Goal: Information Seeking & Learning: Learn about a topic

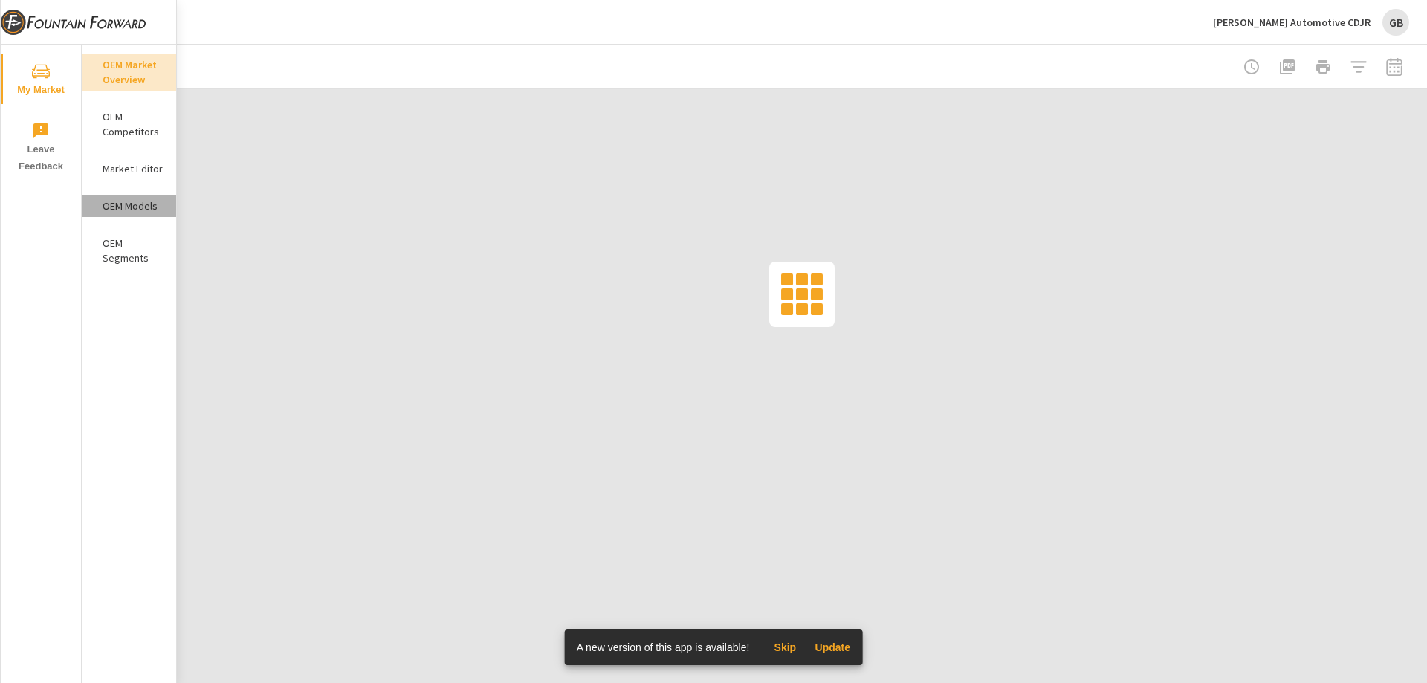
click at [137, 208] on p "OEM Models" at bounding box center [134, 205] width 62 height 15
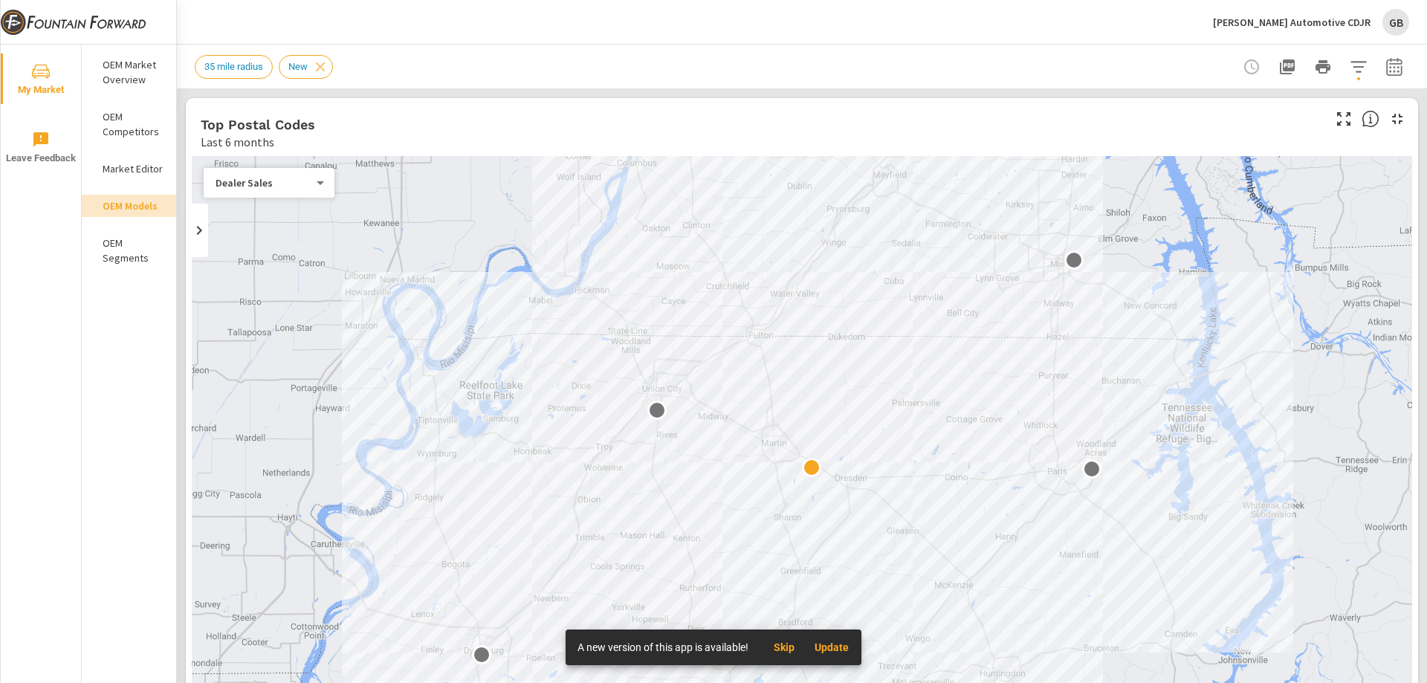
click at [231, 189] on body "My Market Leave Feedback OEM Market Overview OEM Competitors Market Editor OEM …" at bounding box center [713, 341] width 1427 height 683
click at [401, 136] on div at bounding box center [713, 341] width 1427 height 683
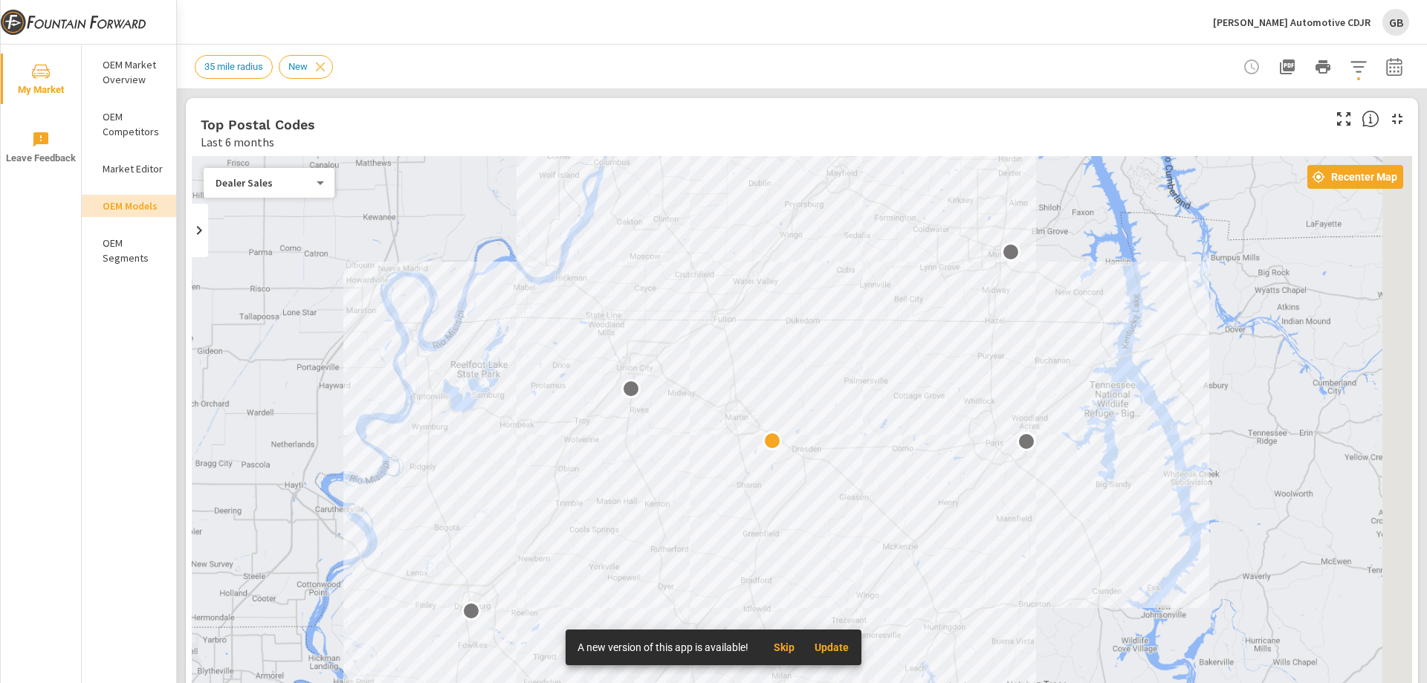
scroll to position [223, 0]
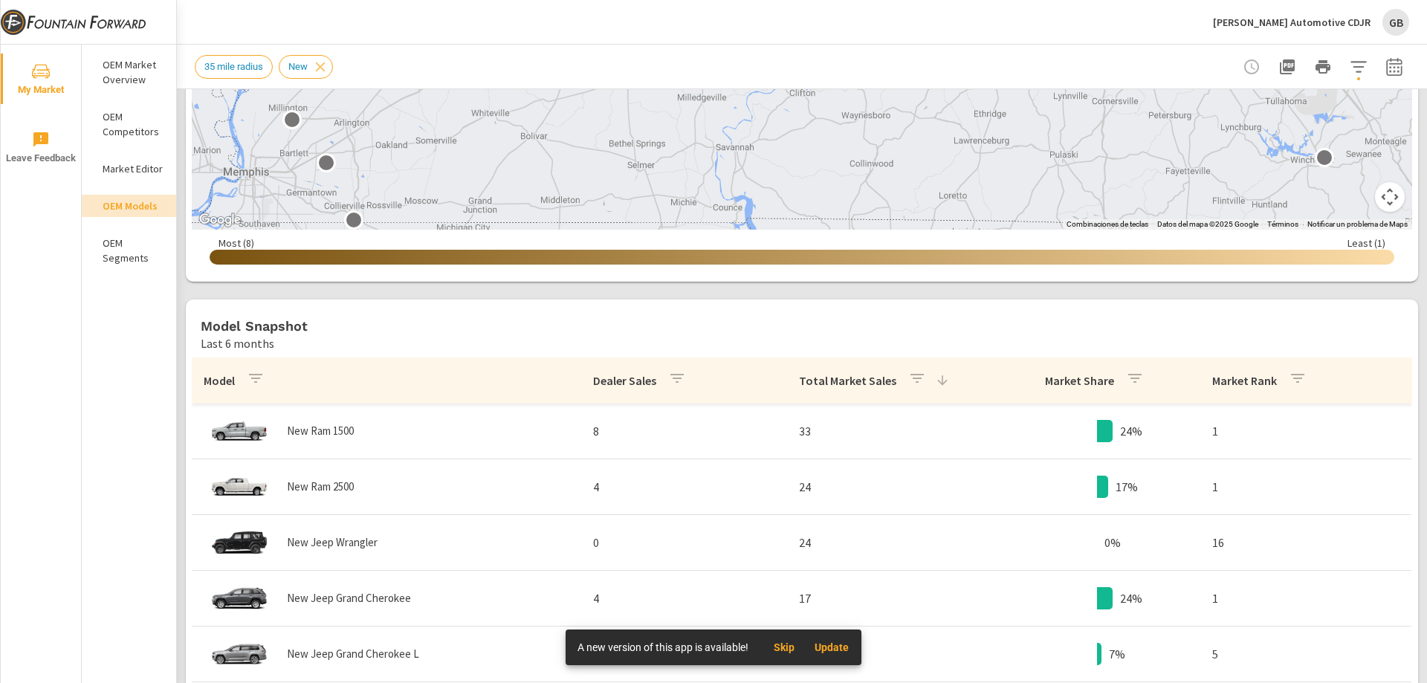
scroll to position [669, 0]
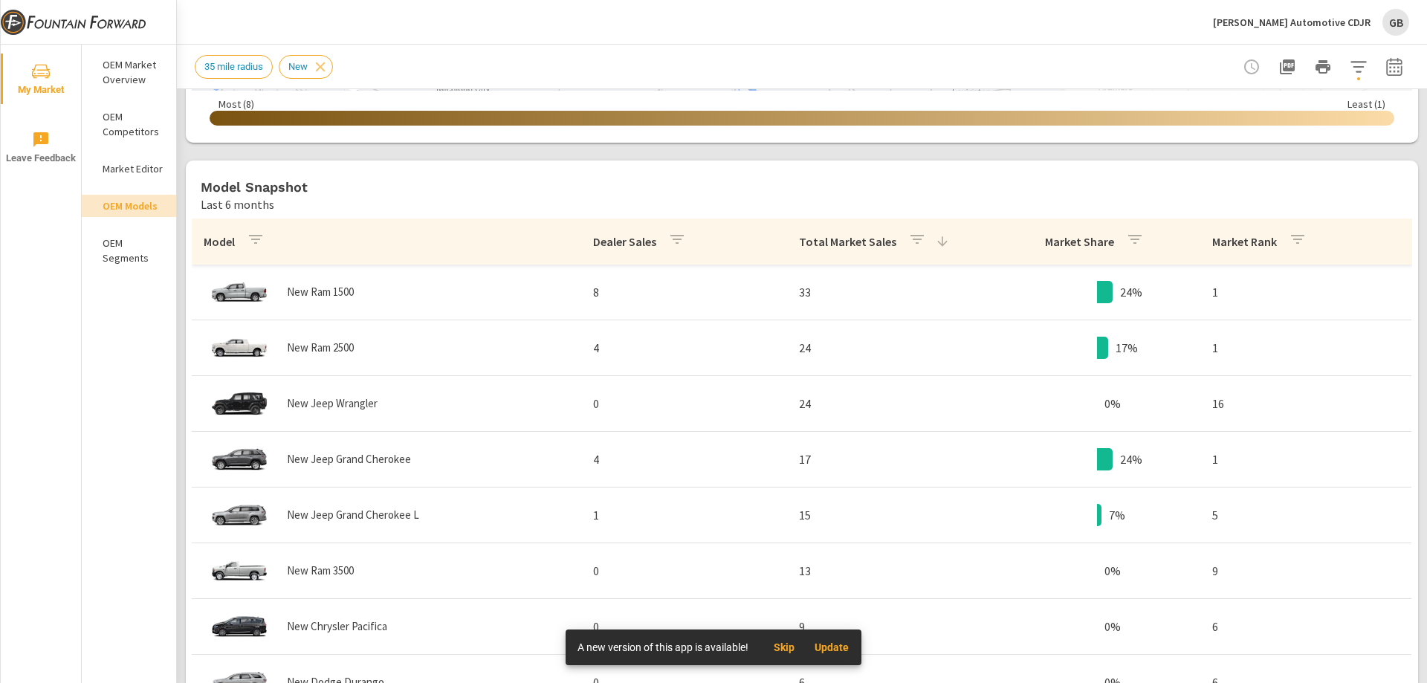
click at [935, 246] on icon at bounding box center [942, 241] width 15 height 15
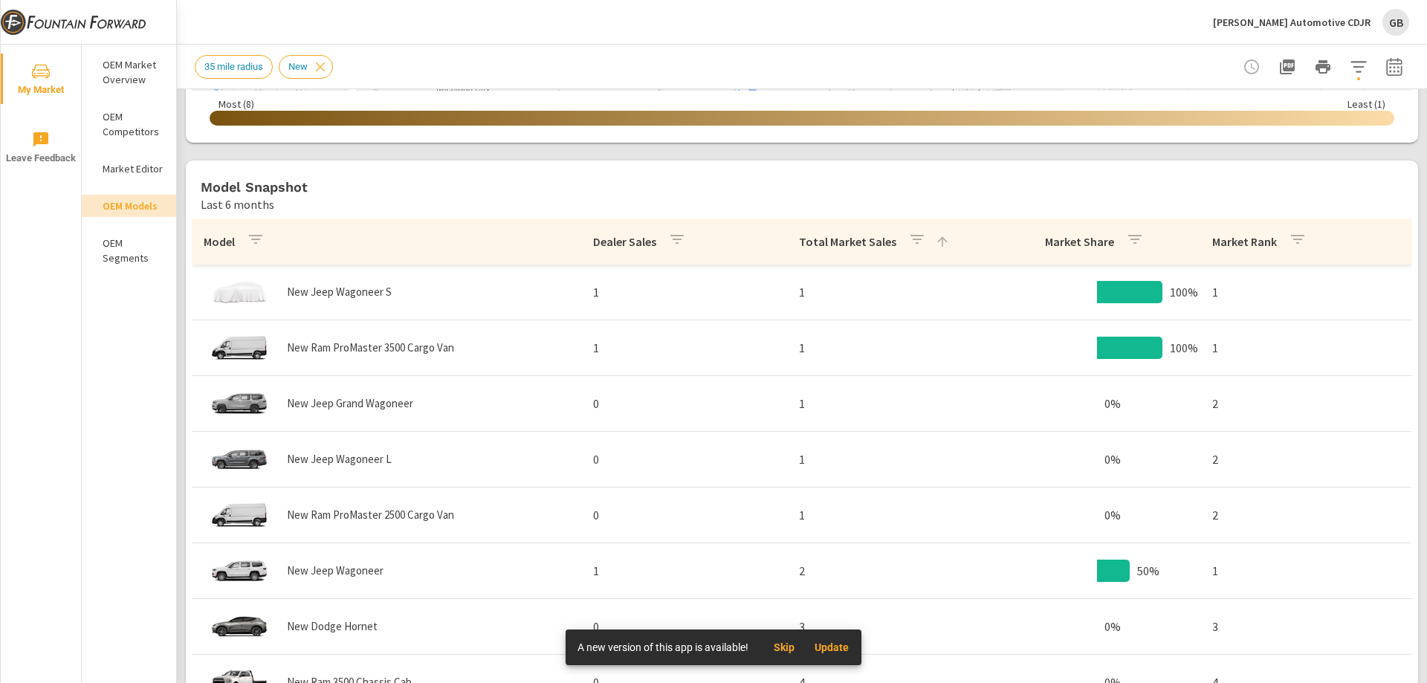
click at [935, 246] on icon at bounding box center [942, 241] width 15 height 15
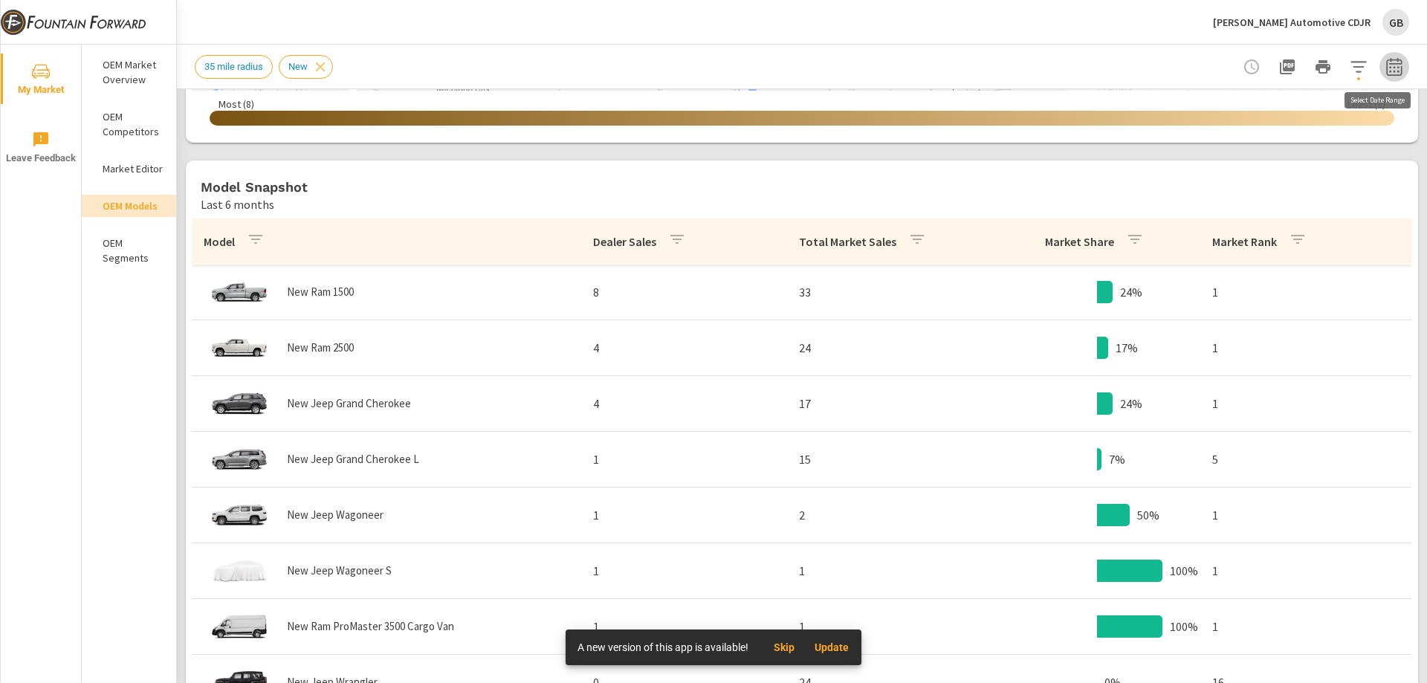
click at [1392, 61] on button "button" at bounding box center [1394, 67] width 30 height 30
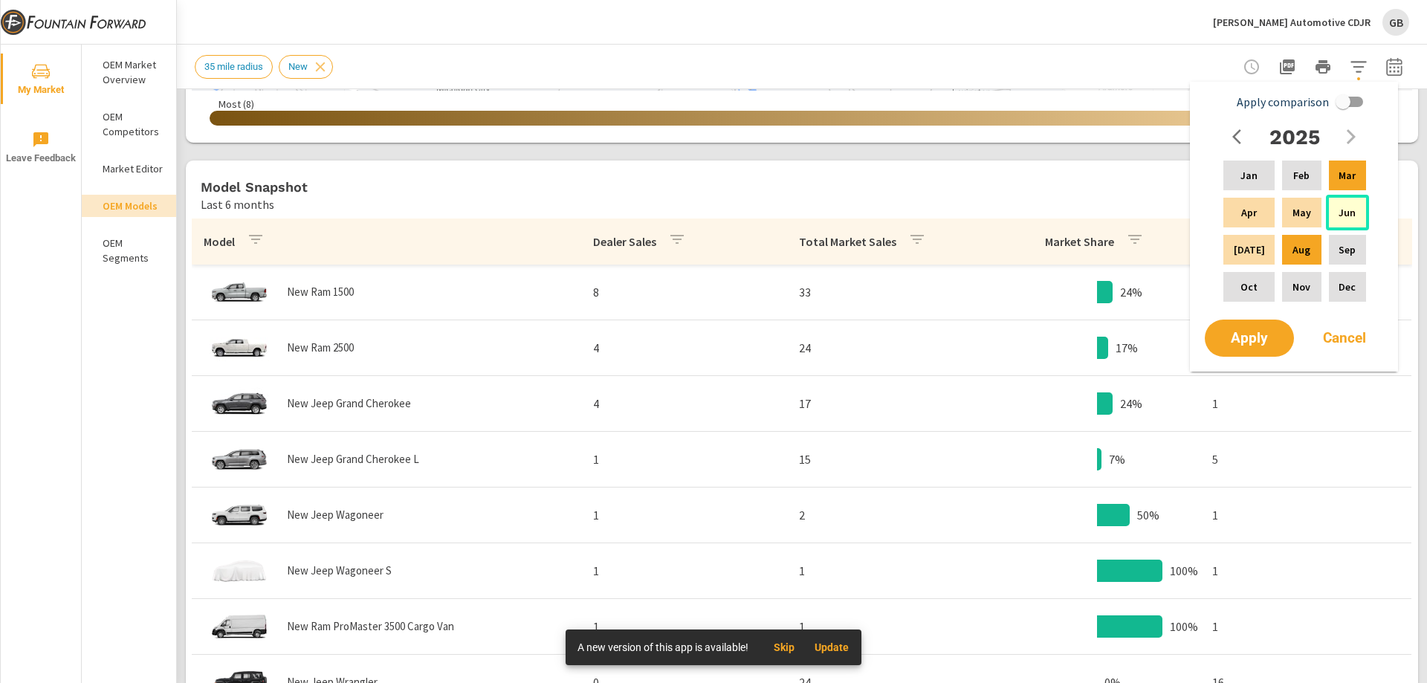
click at [1330, 215] on div "Jun" at bounding box center [1347, 213] width 43 height 36
click at [1295, 249] on p "Aug" at bounding box center [1301, 249] width 18 height 15
click at [1242, 338] on span "Apply" at bounding box center [1249, 338] width 61 height 14
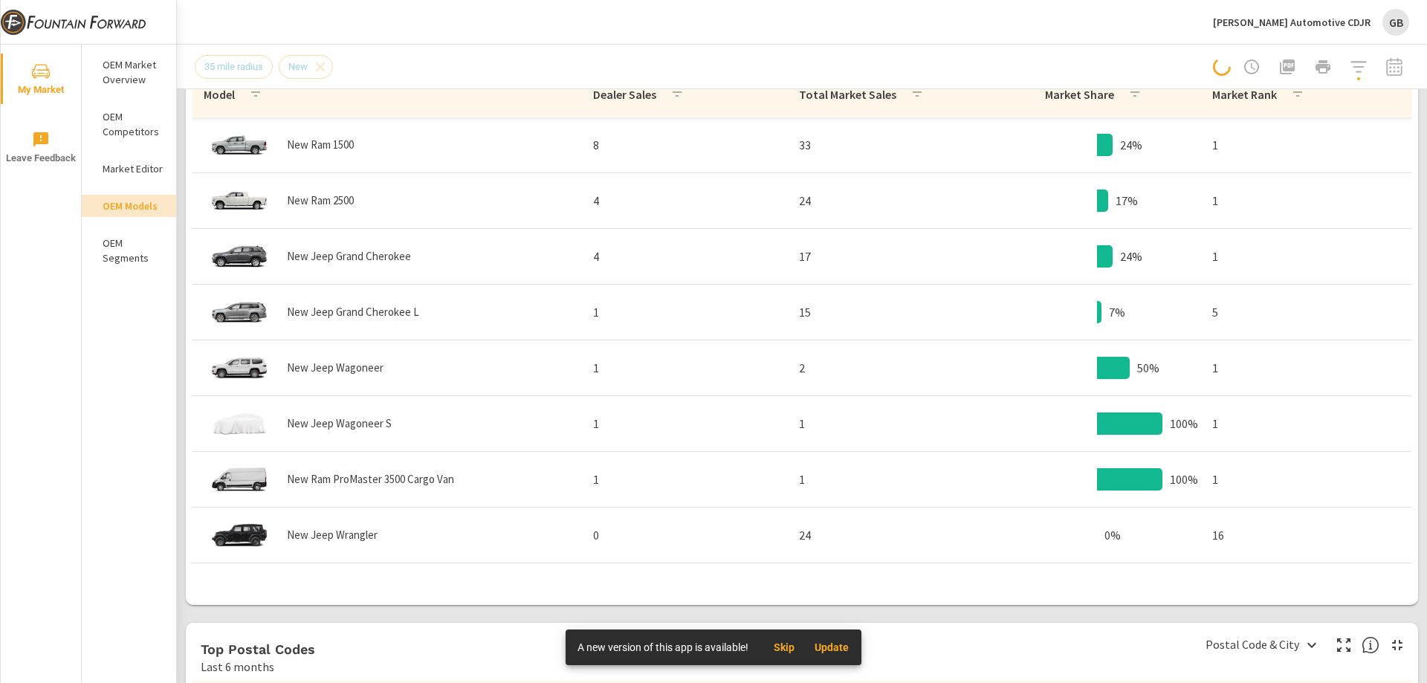
scroll to position [817, 0]
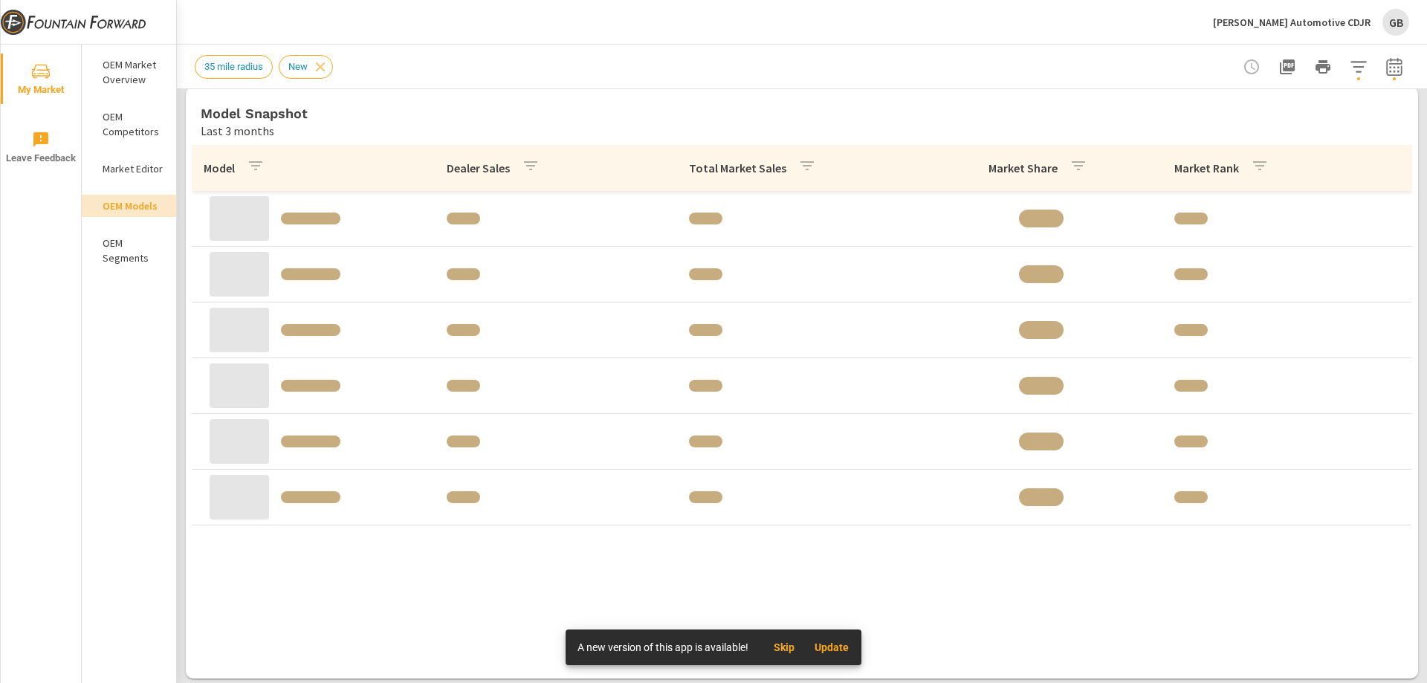
scroll to position [743, 0]
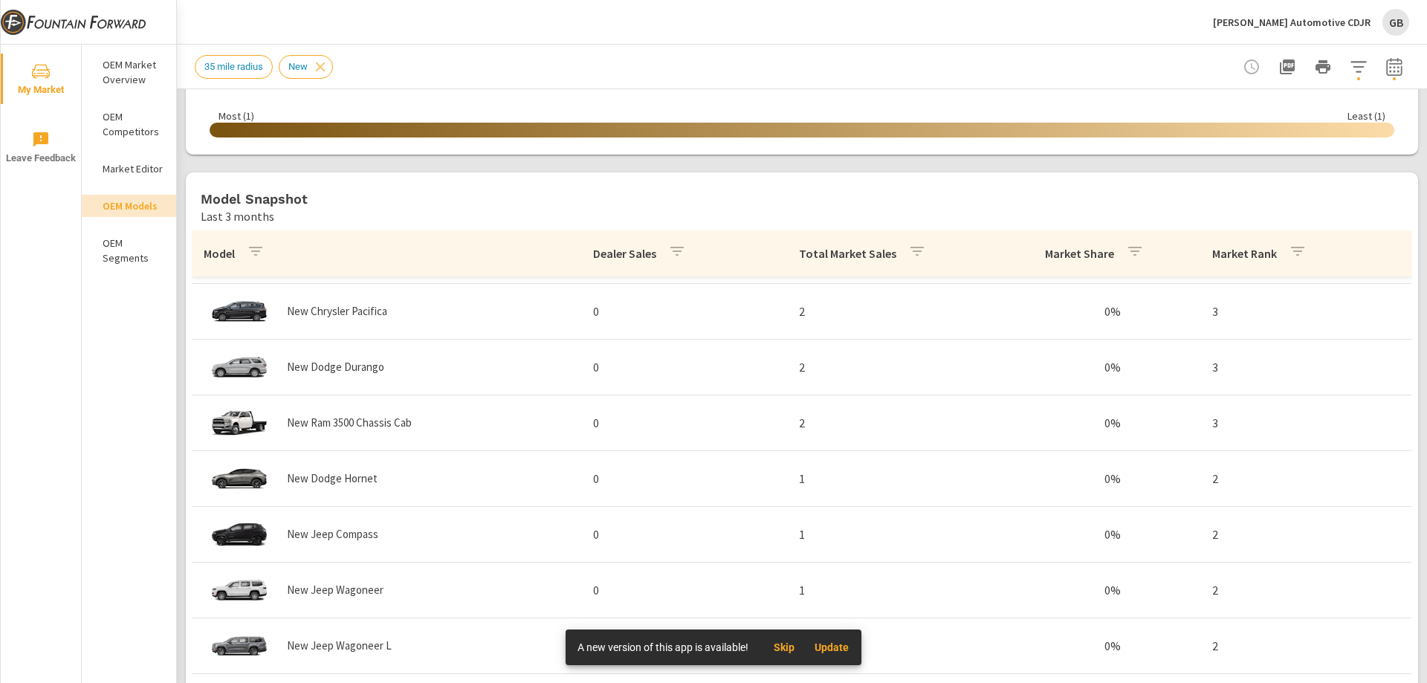
scroll to position [613, 0]
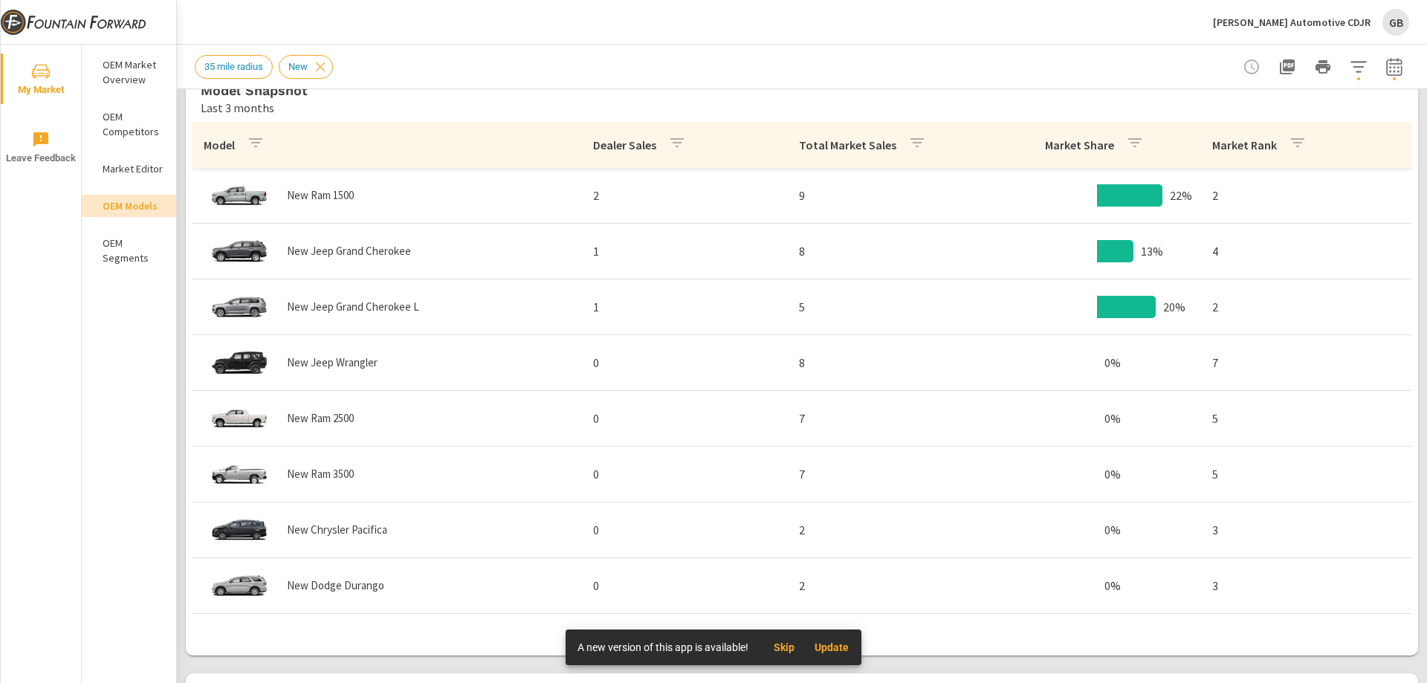
scroll to position [790, 0]
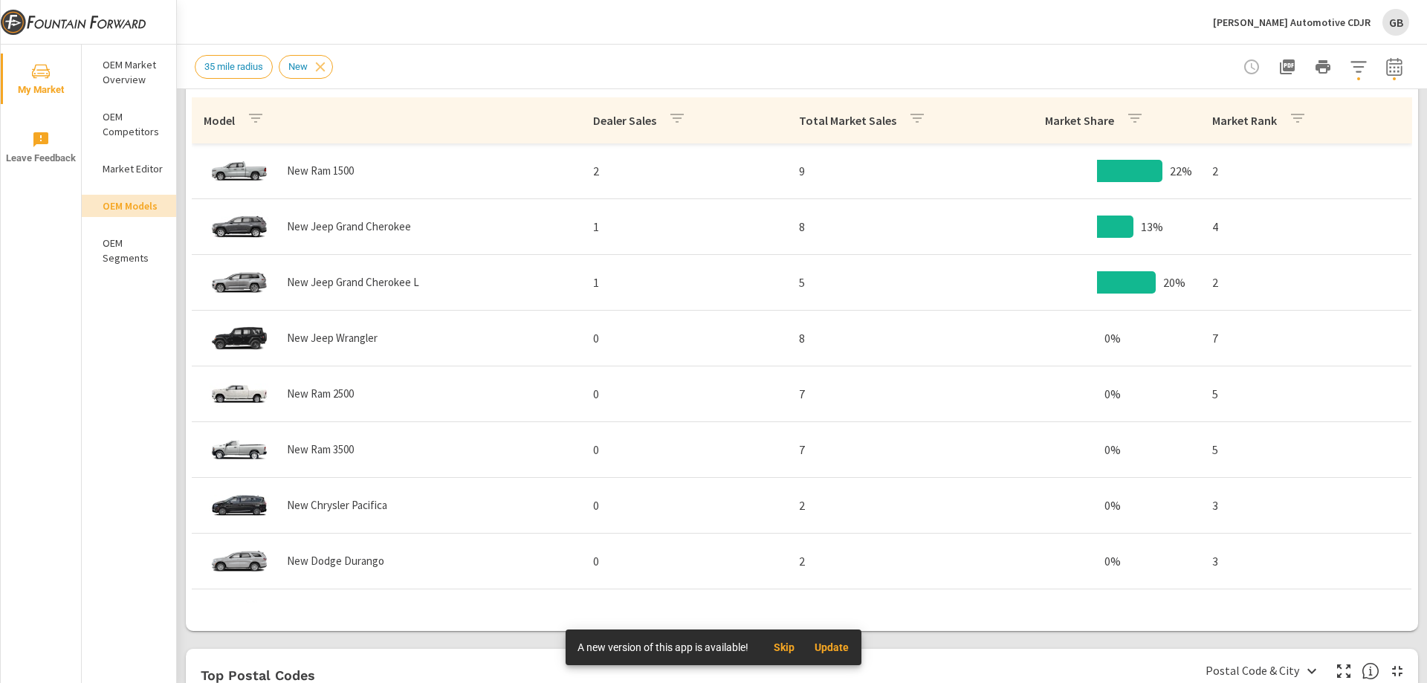
click at [808, 646] on button "Update" at bounding box center [832, 647] width 48 height 24
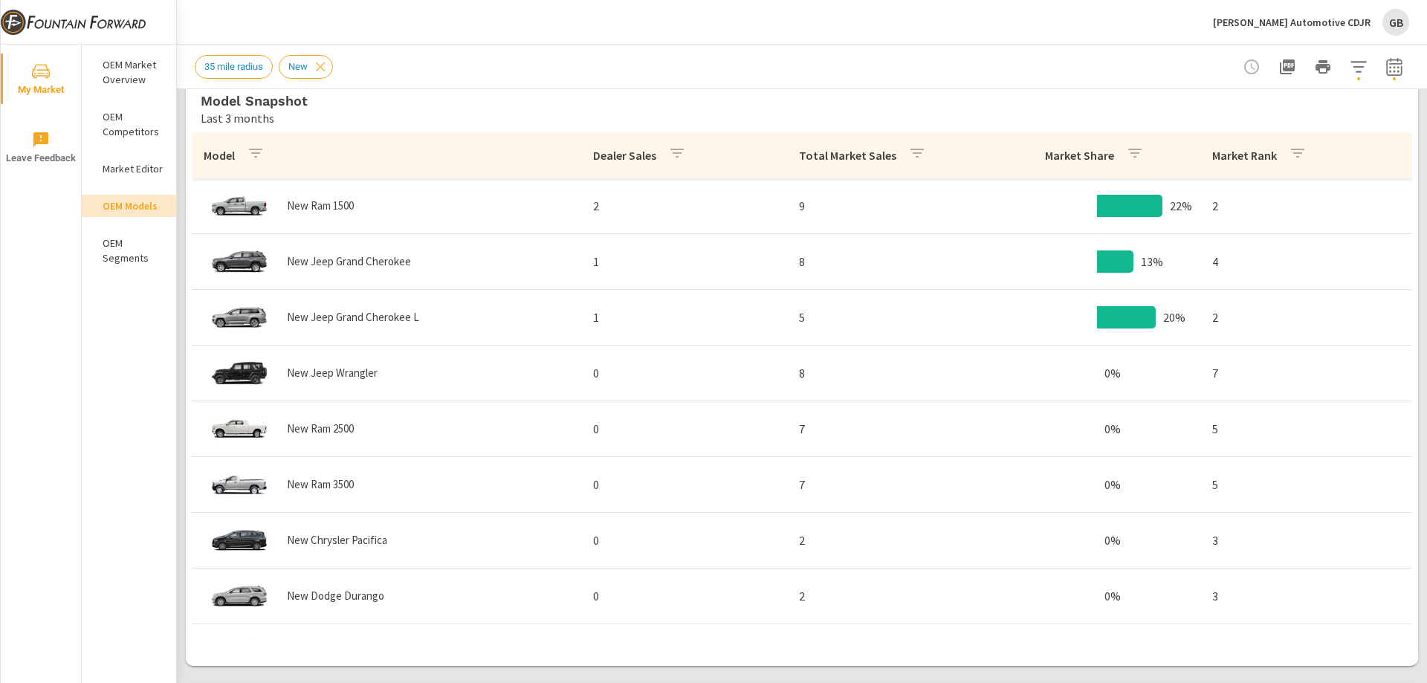
scroll to position [669, 0]
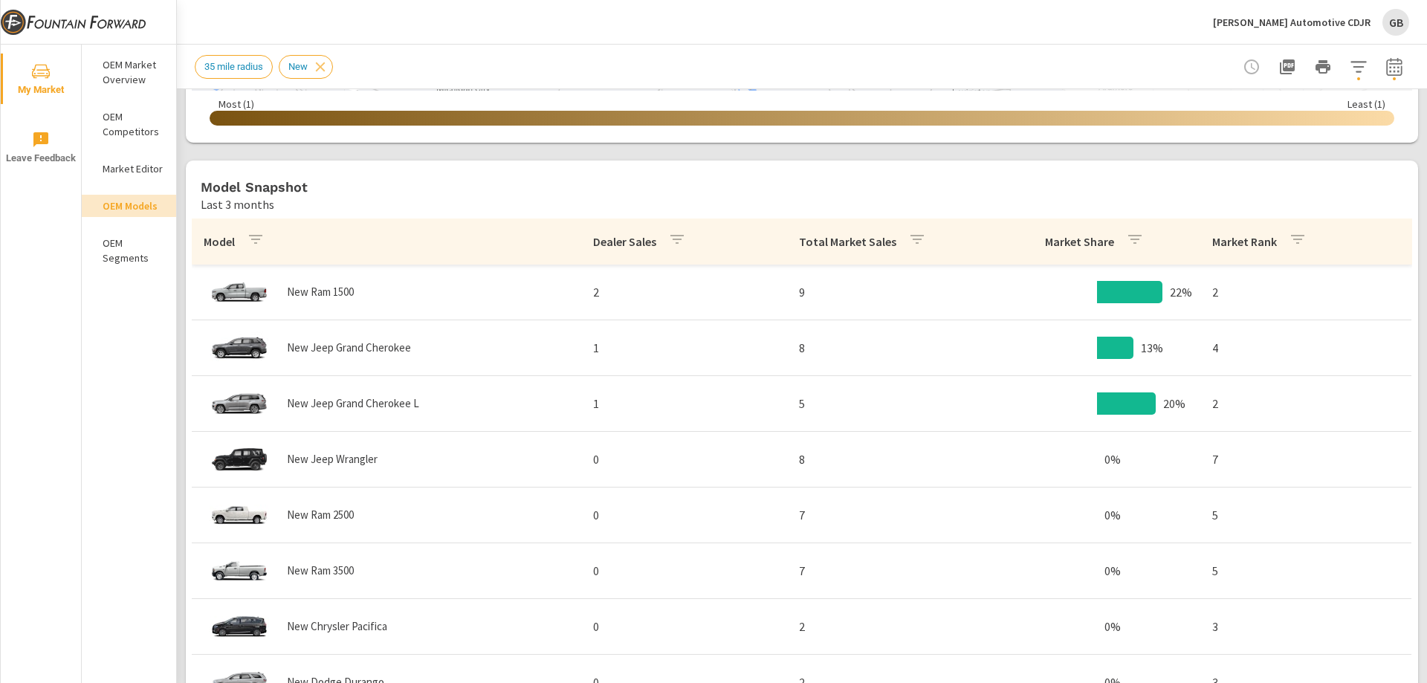
click at [908, 235] on icon "button" at bounding box center [917, 239] width 18 height 18
click at [863, 207] on div at bounding box center [713, 341] width 1427 height 683
click at [908, 245] on icon "button" at bounding box center [917, 239] width 18 height 18
click at [883, 357] on input "Search" at bounding box center [893, 344] width 170 height 30
click at [886, 192] on div at bounding box center [713, 341] width 1427 height 683
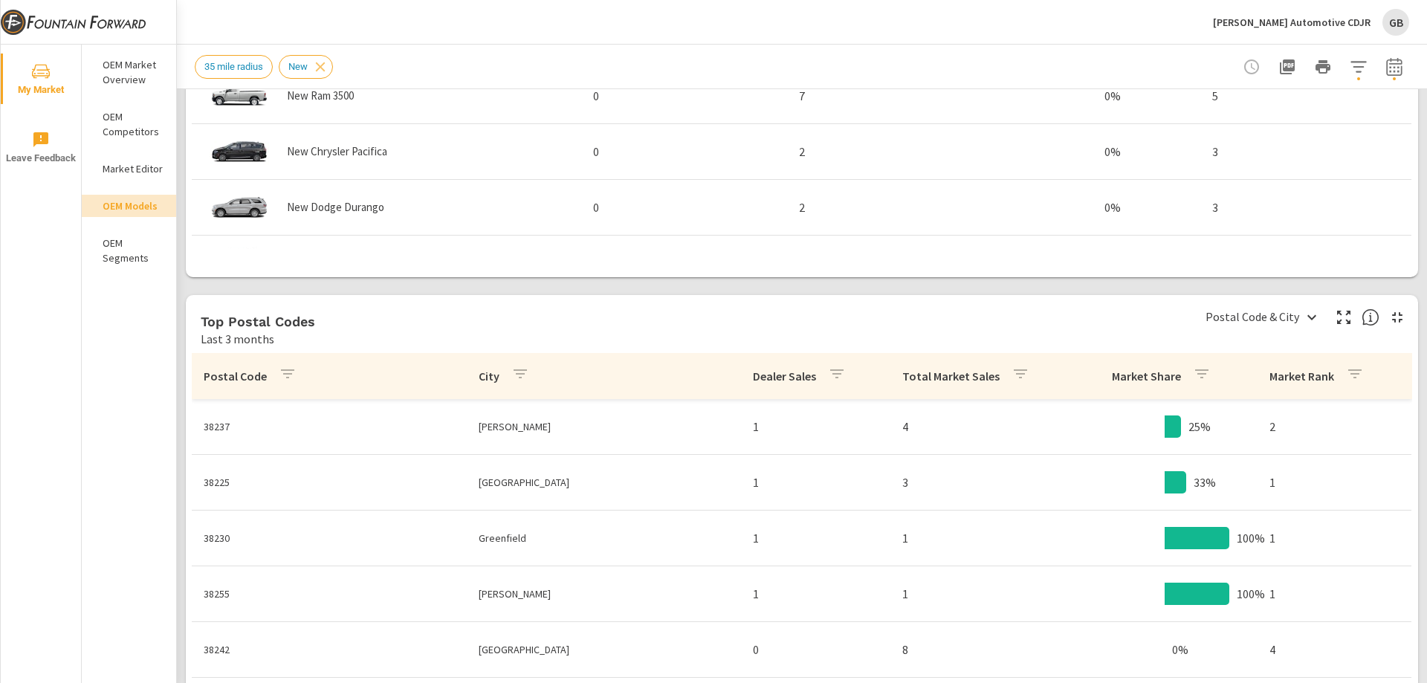
scroll to position [1189, 0]
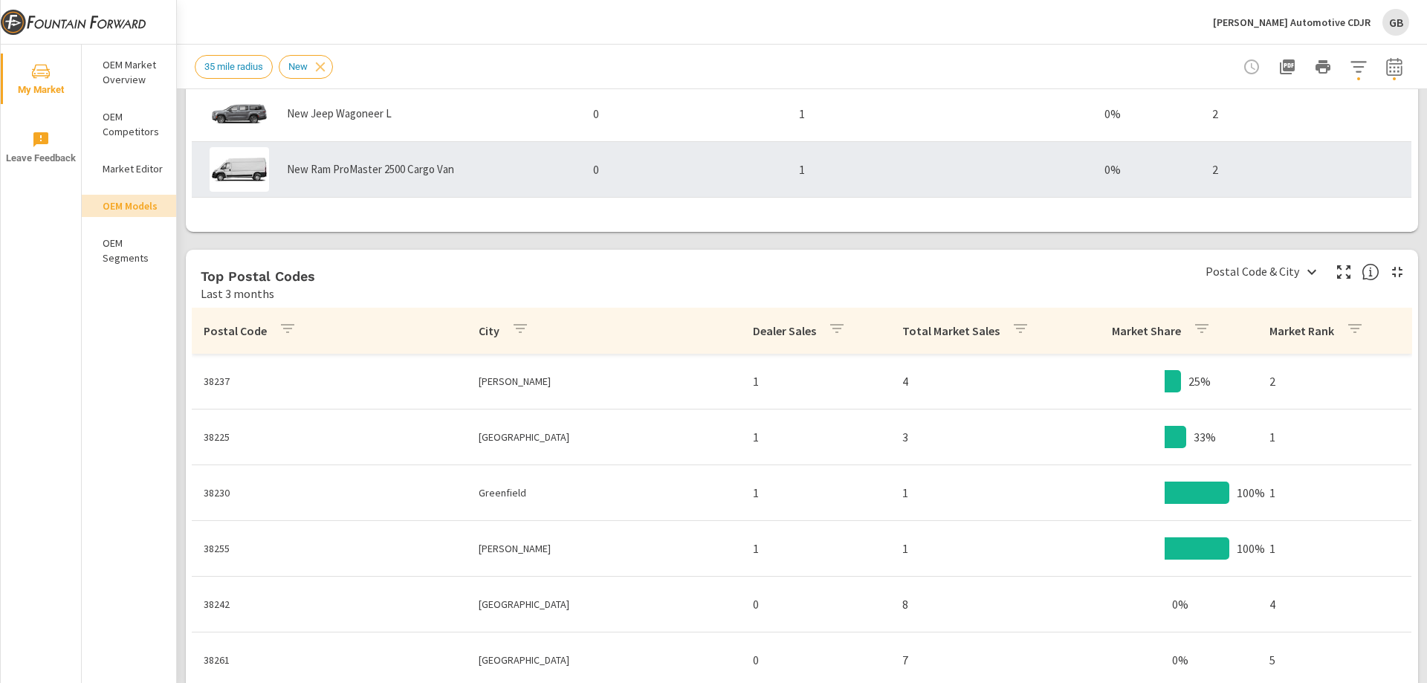
scroll to position [166, 0]
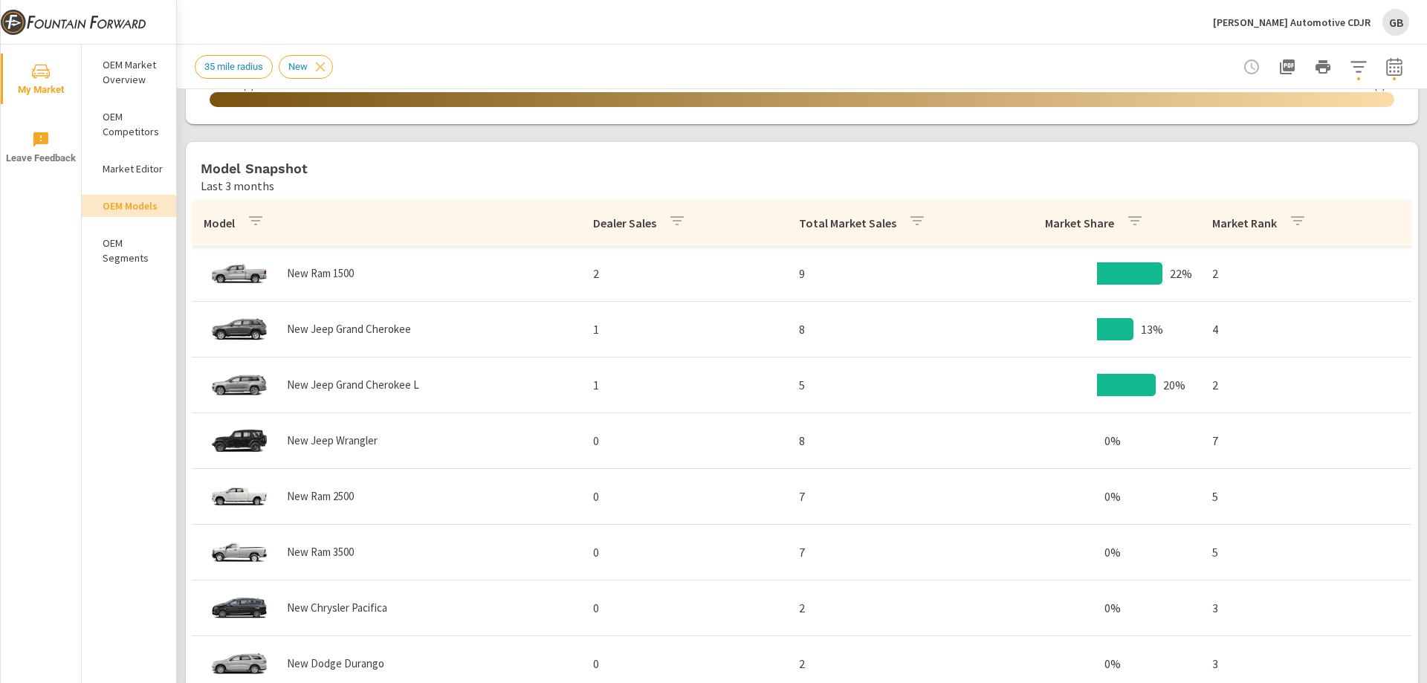
scroll to position [74, 0]
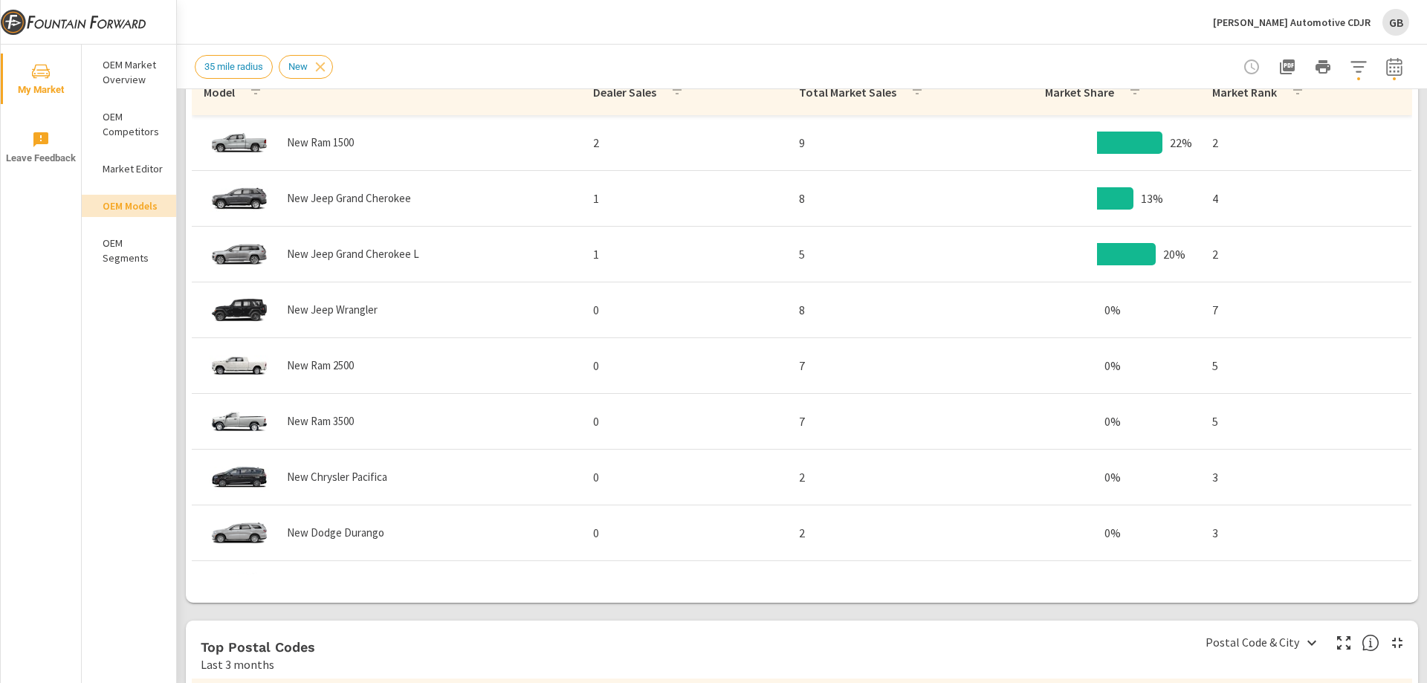
scroll to position [787, 0]
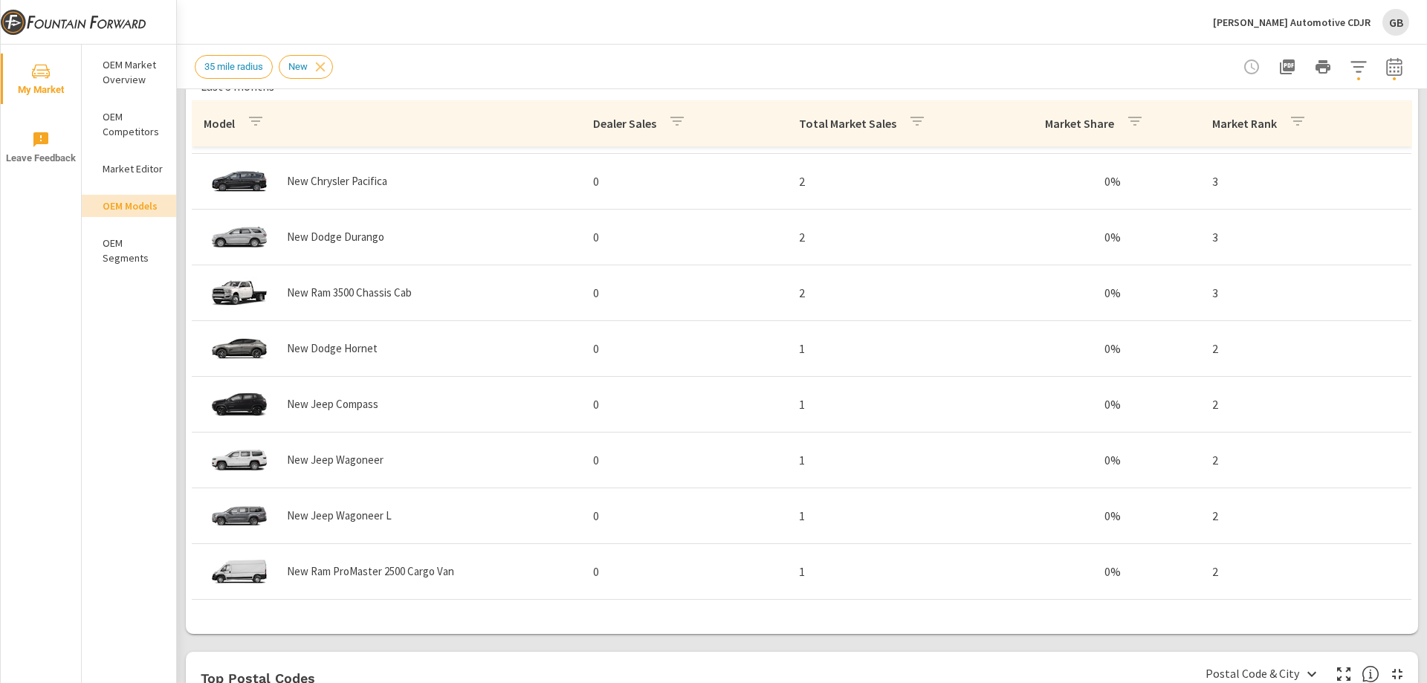
scroll to position [328, 0]
drag, startPoint x: 432, startPoint y: 7, endPoint x: 692, endPoint y: 52, distance: 264.0
click at [692, 52] on div "35 mile radius New" at bounding box center [802, 67] width 1214 height 44
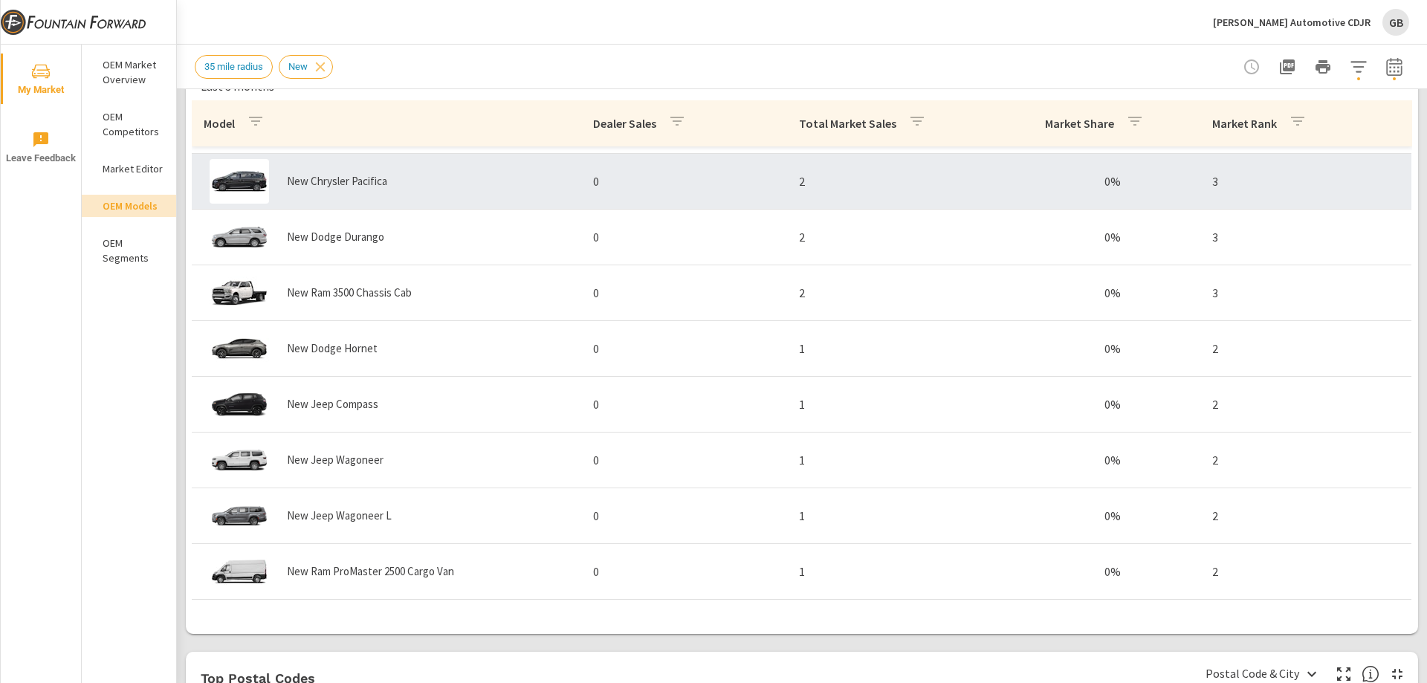
scroll to position [31, 0]
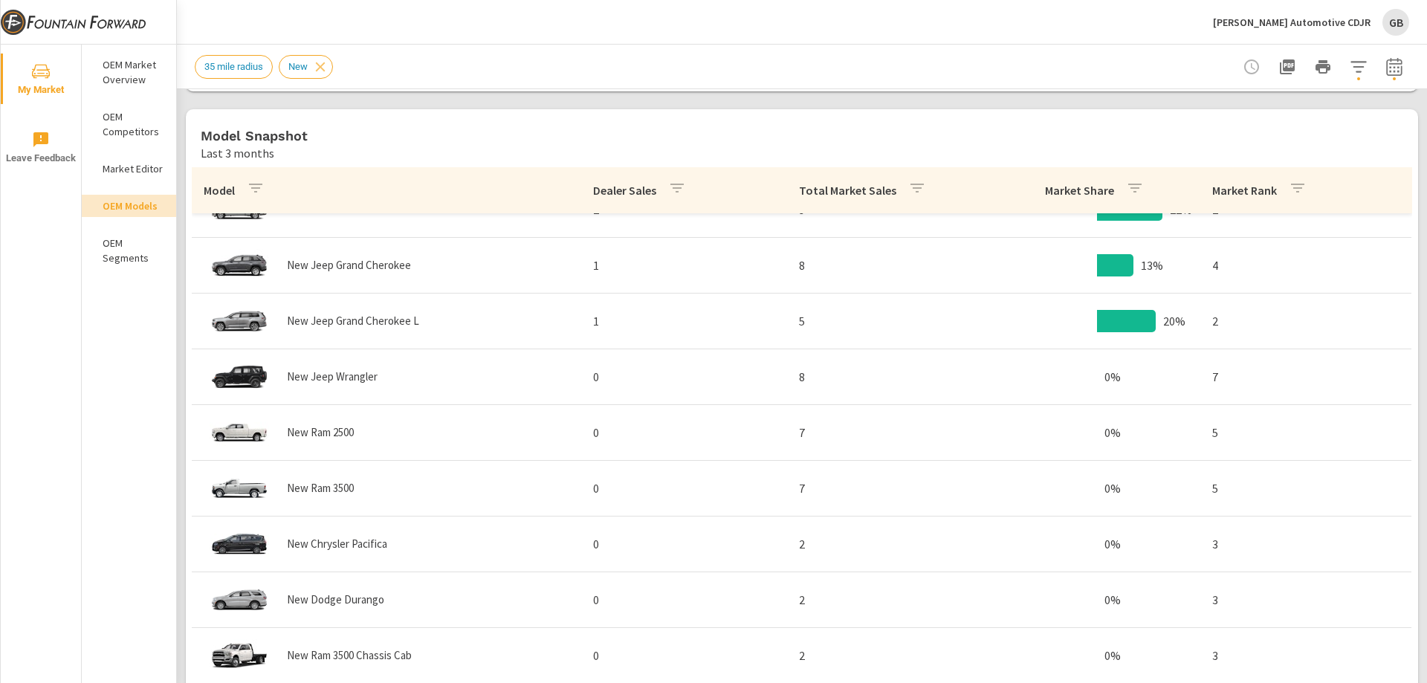
scroll to position [638, 0]
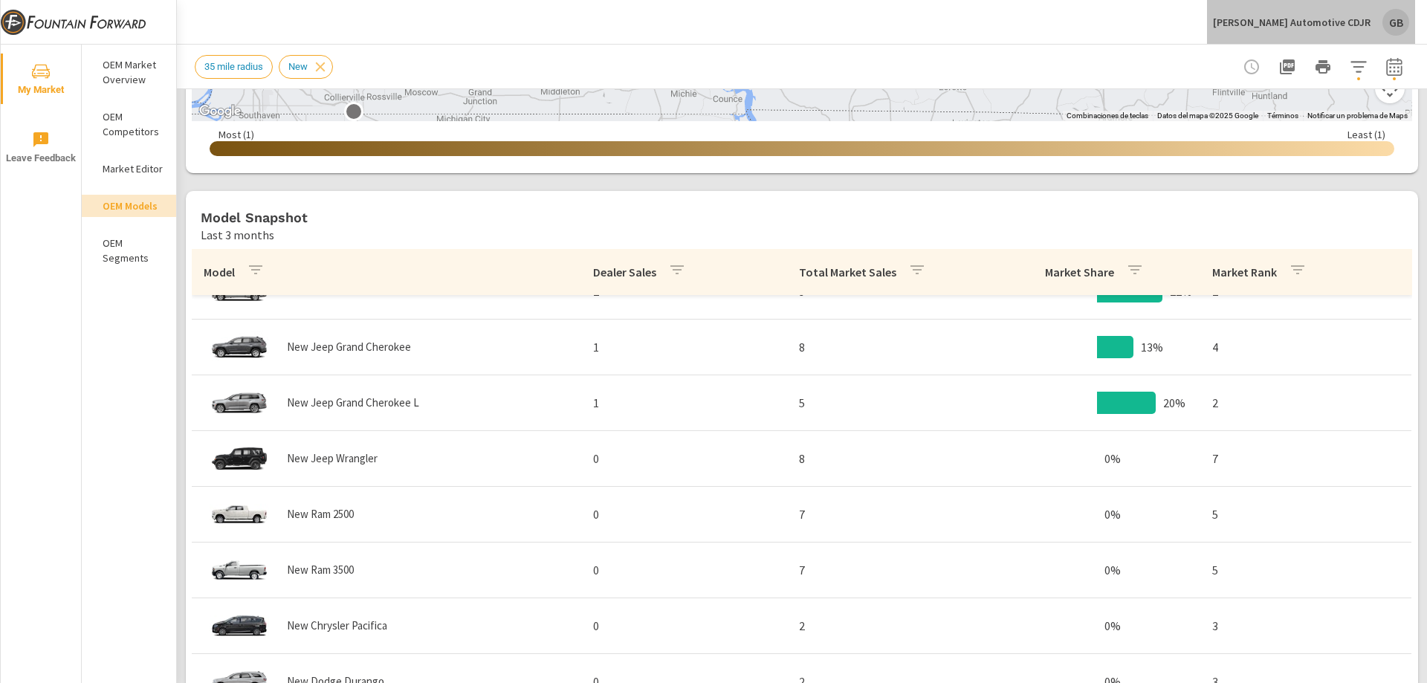
click at [1396, 26] on div "GB" at bounding box center [1395, 22] width 27 height 27
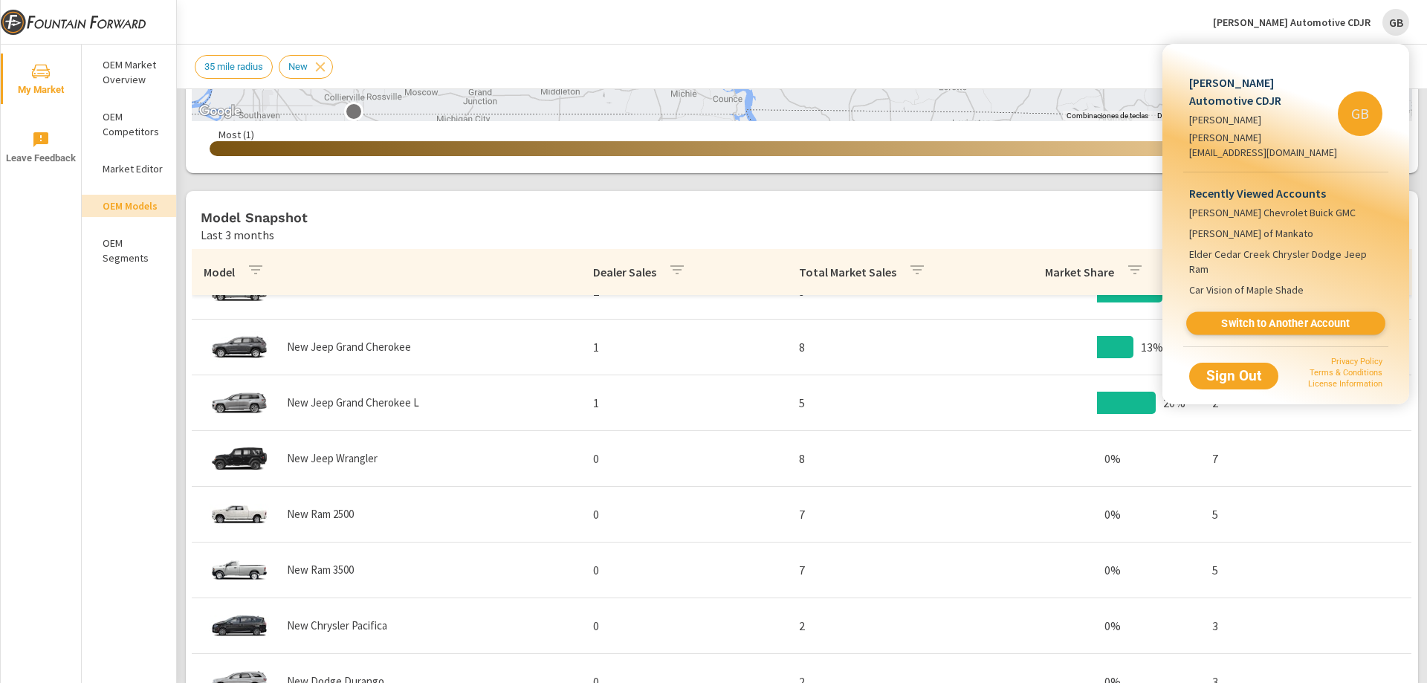
click at [1296, 317] on span "Switch to Another Account" at bounding box center [1285, 324] width 182 height 14
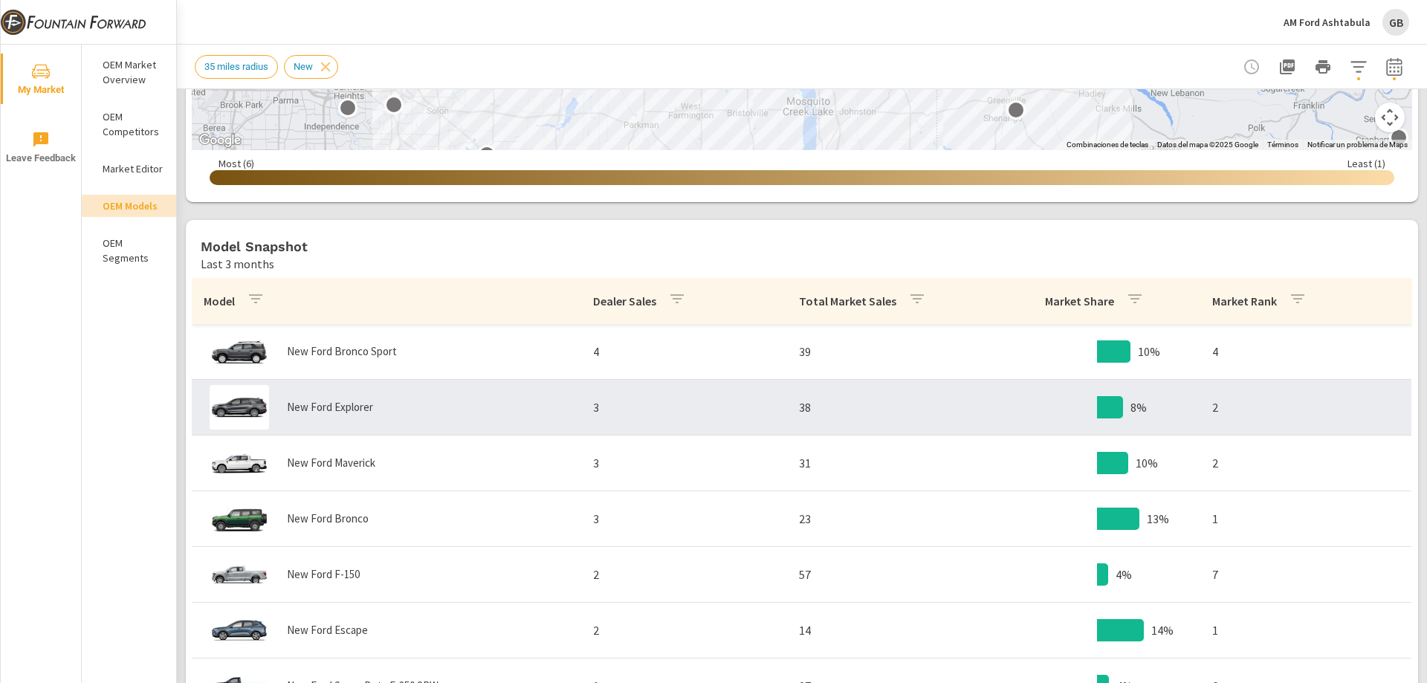
scroll to position [743, 0]
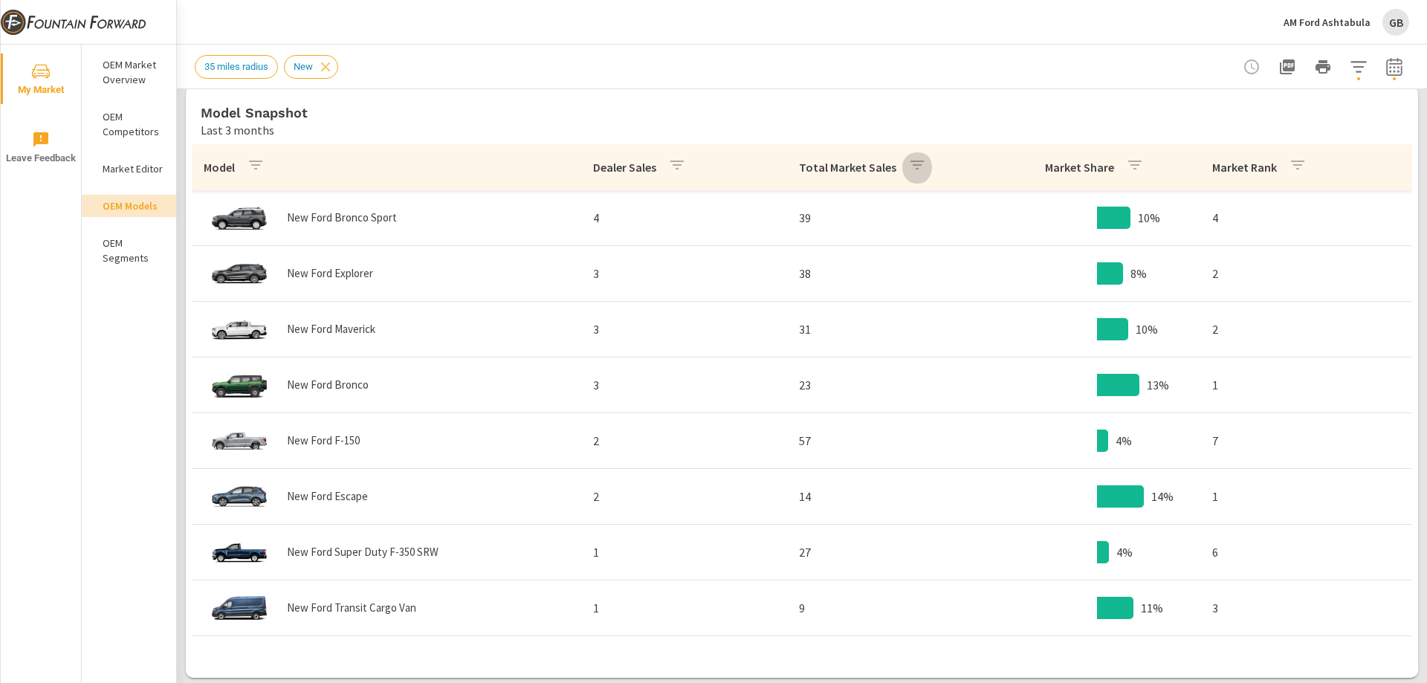
click at [908, 174] on icon "button" at bounding box center [917, 165] width 18 height 18
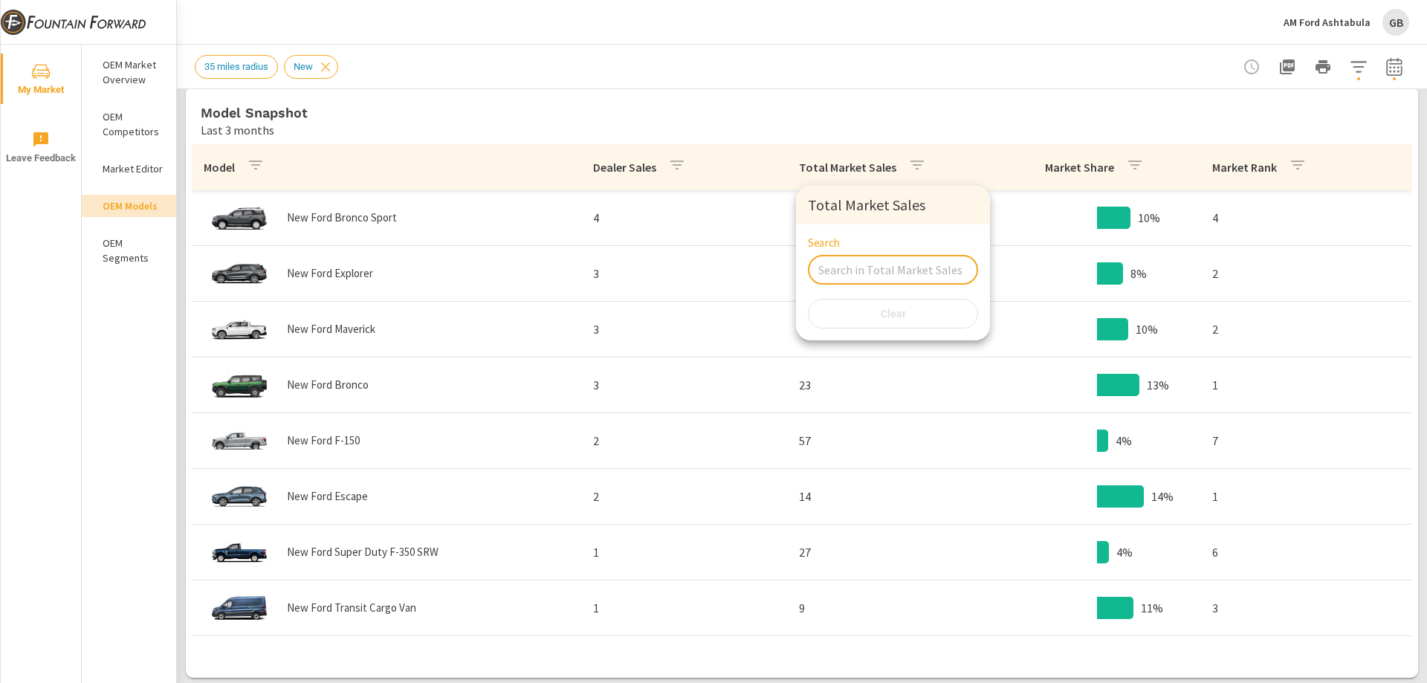
click at [854, 276] on input "Search" at bounding box center [893, 270] width 170 height 30
click at [869, 143] on div at bounding box center [713, 341] width 1427 height 683
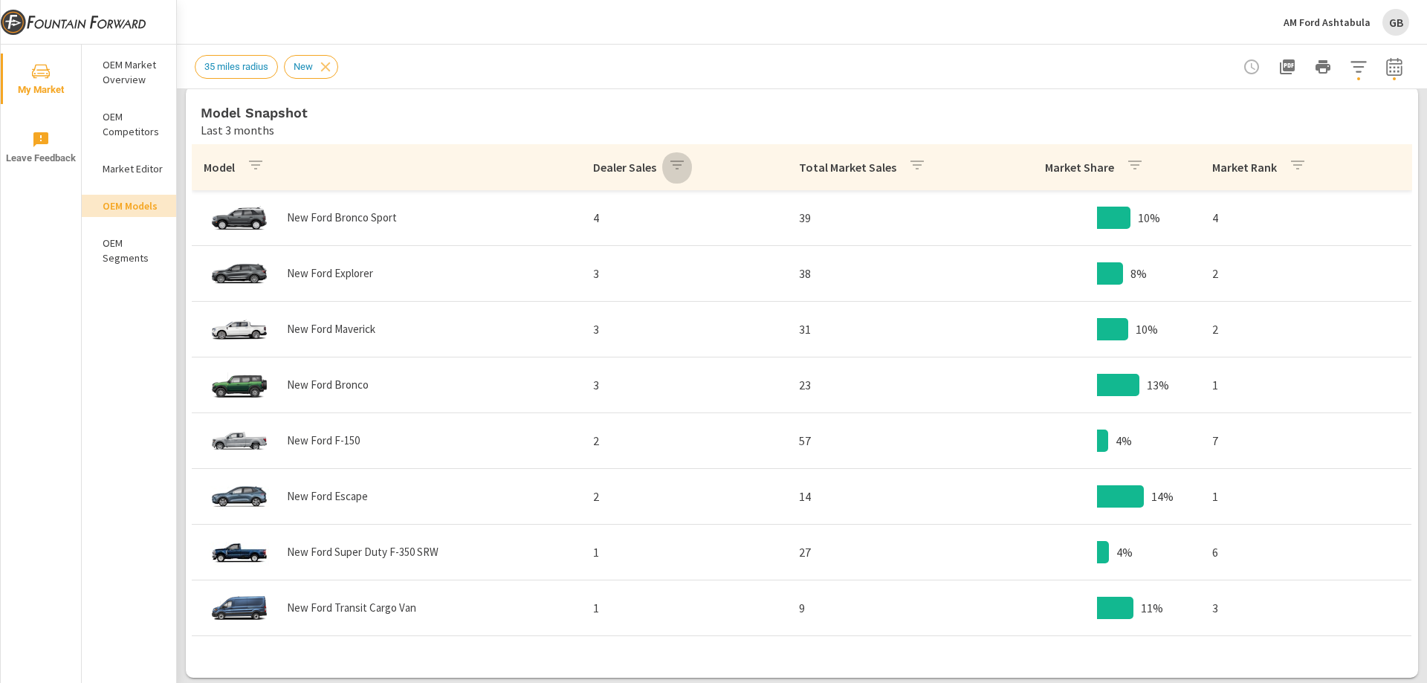
click at [675, 174] on icon "button" at bounding box center [677, 165] width 18 height 18
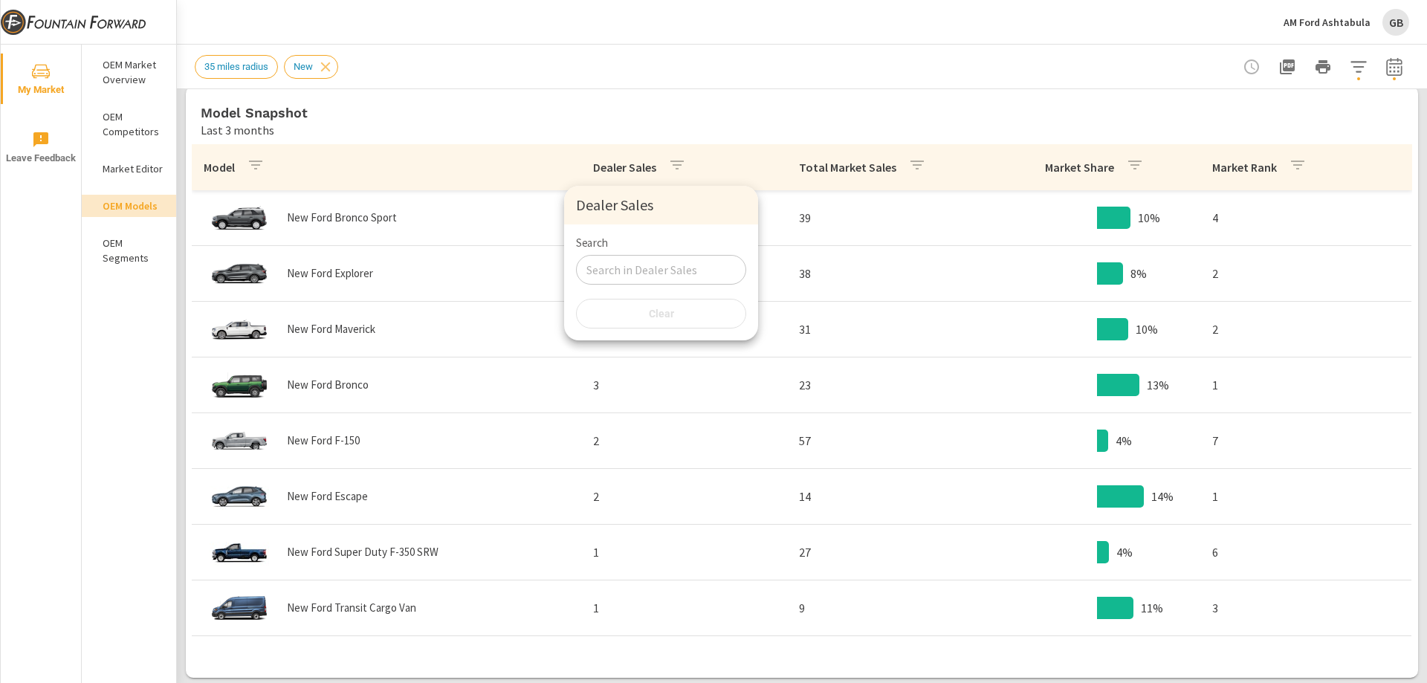
click at [767, 170] on div at bounding box center [713, 341] width 1427 height 683
click at [910, 166] on icon "button" at bounding box center [916, 164] width 13 height 9
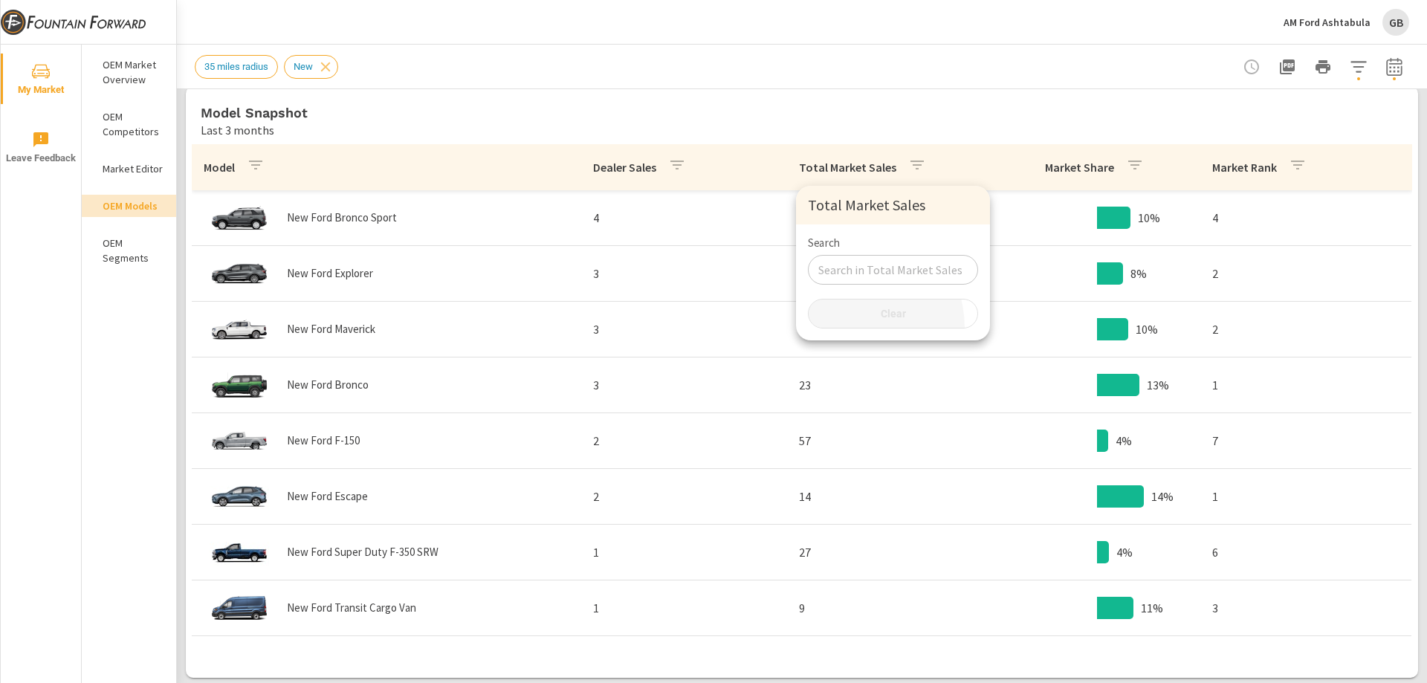
click at [847, 328] on button "Clear" at bounding box center [893, 314] width 170 height 30
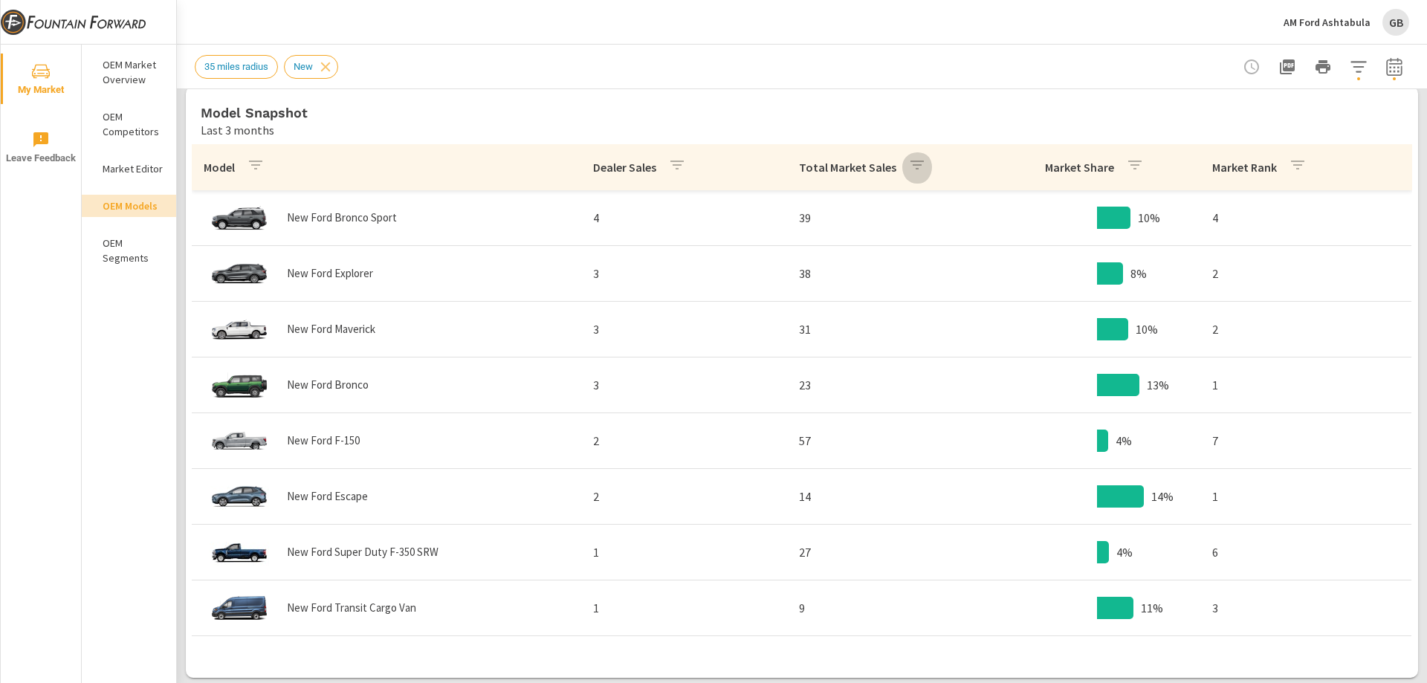
click at [908, 172] on icon "button" at bounding box center [917, 165] width 18 height 18
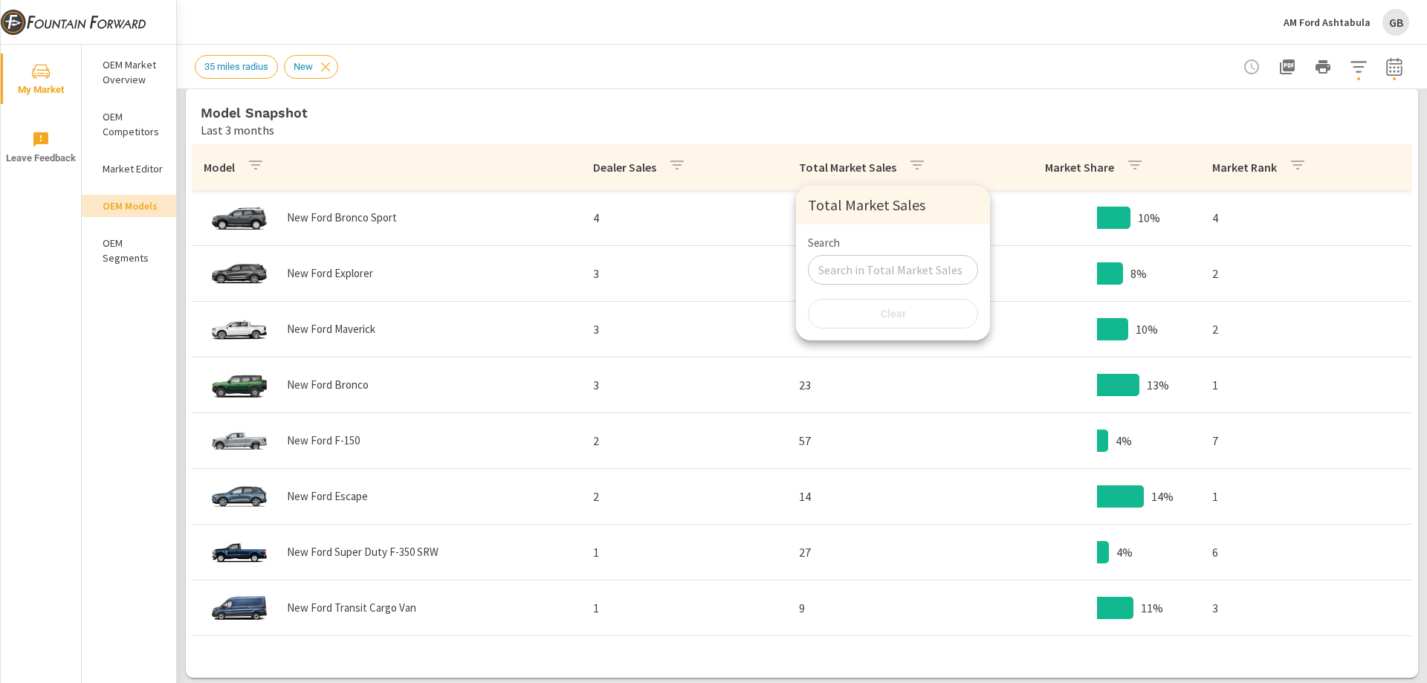
click at [863, 180] on div at bounding box center [713, 341] width 1427 height 683
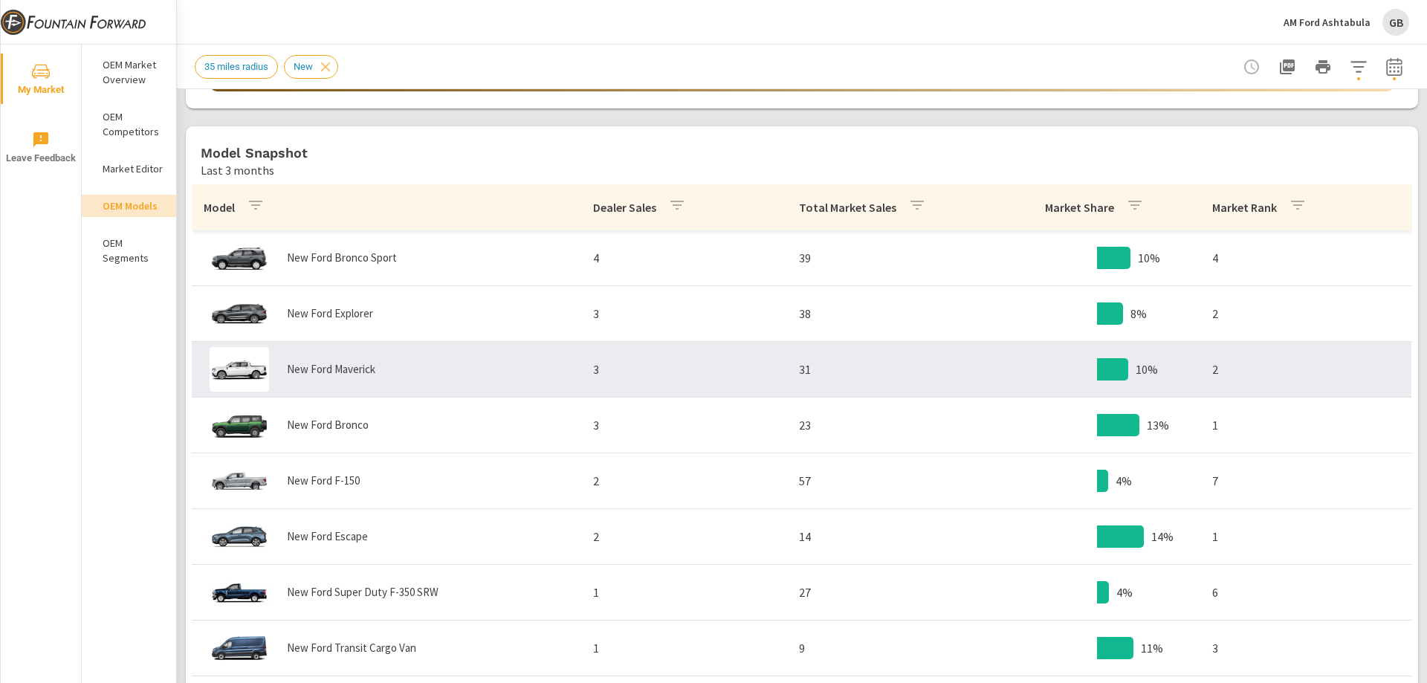
scroll to position [669, 0]
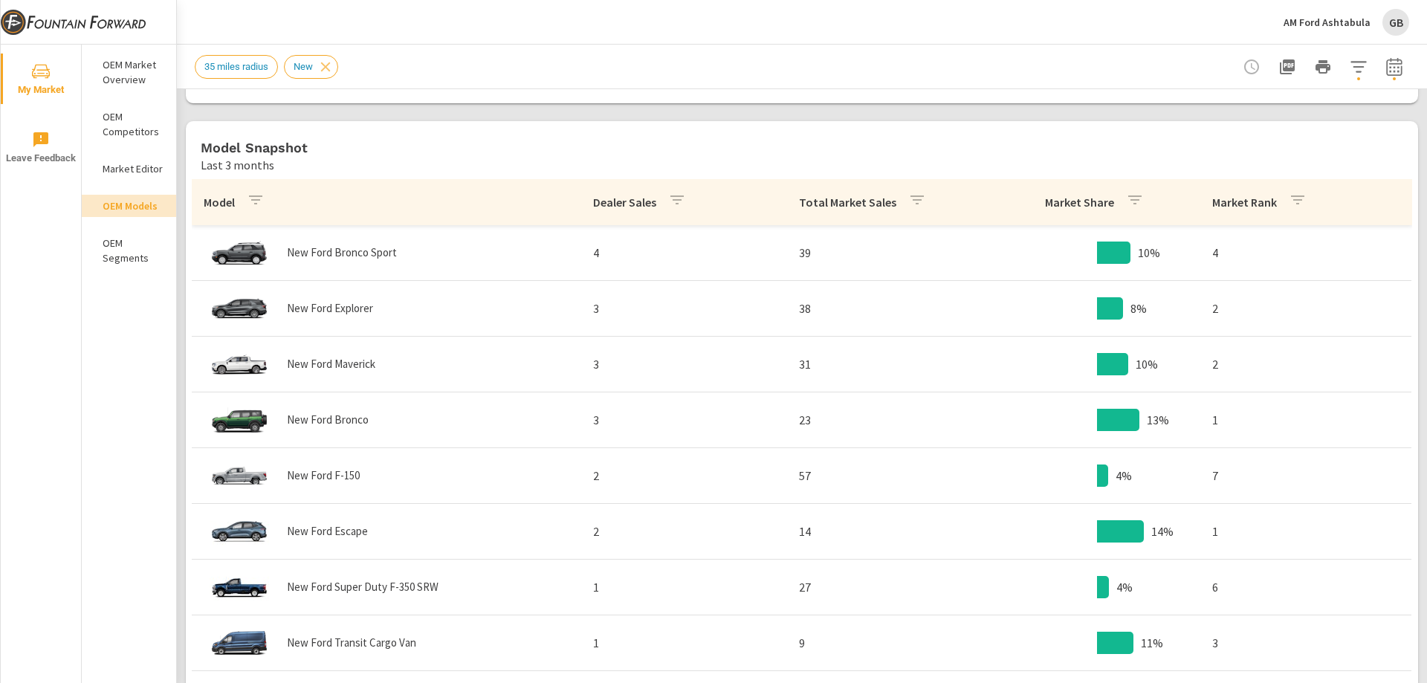
scroll to position [743, 0]
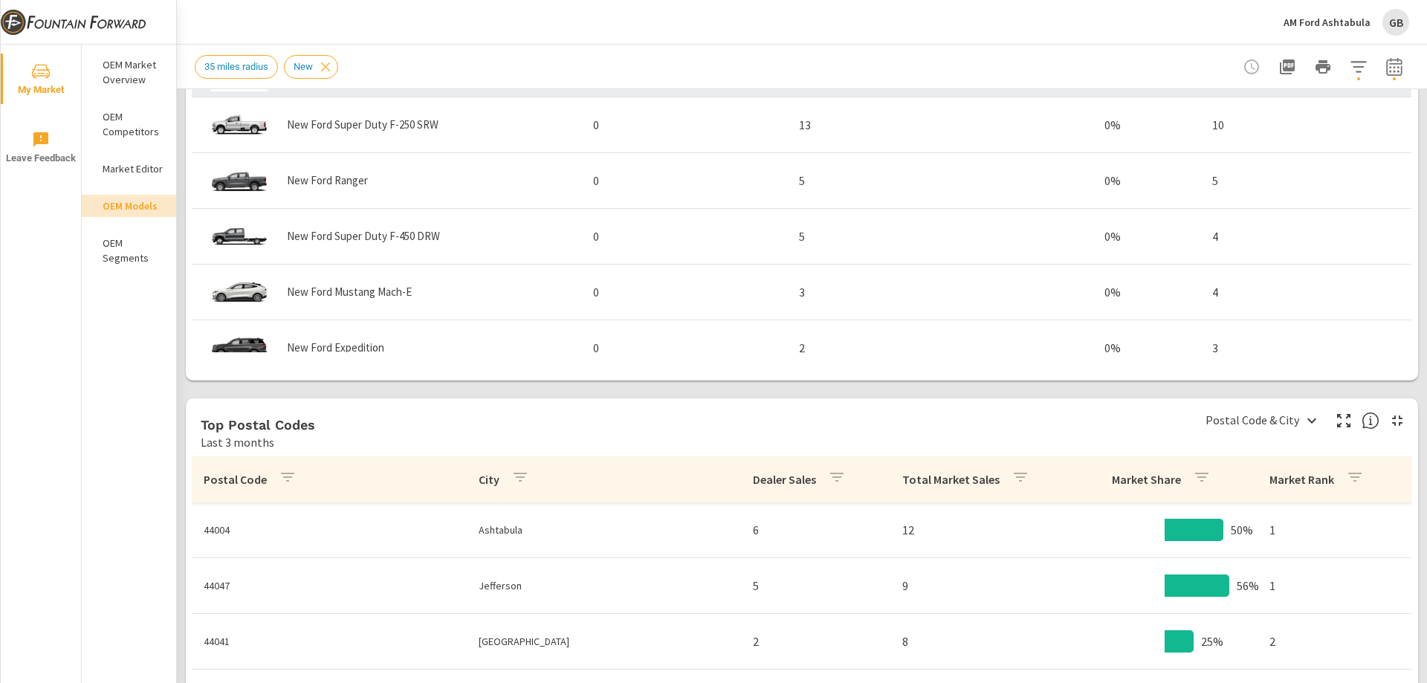
scroll to position [743, 0]
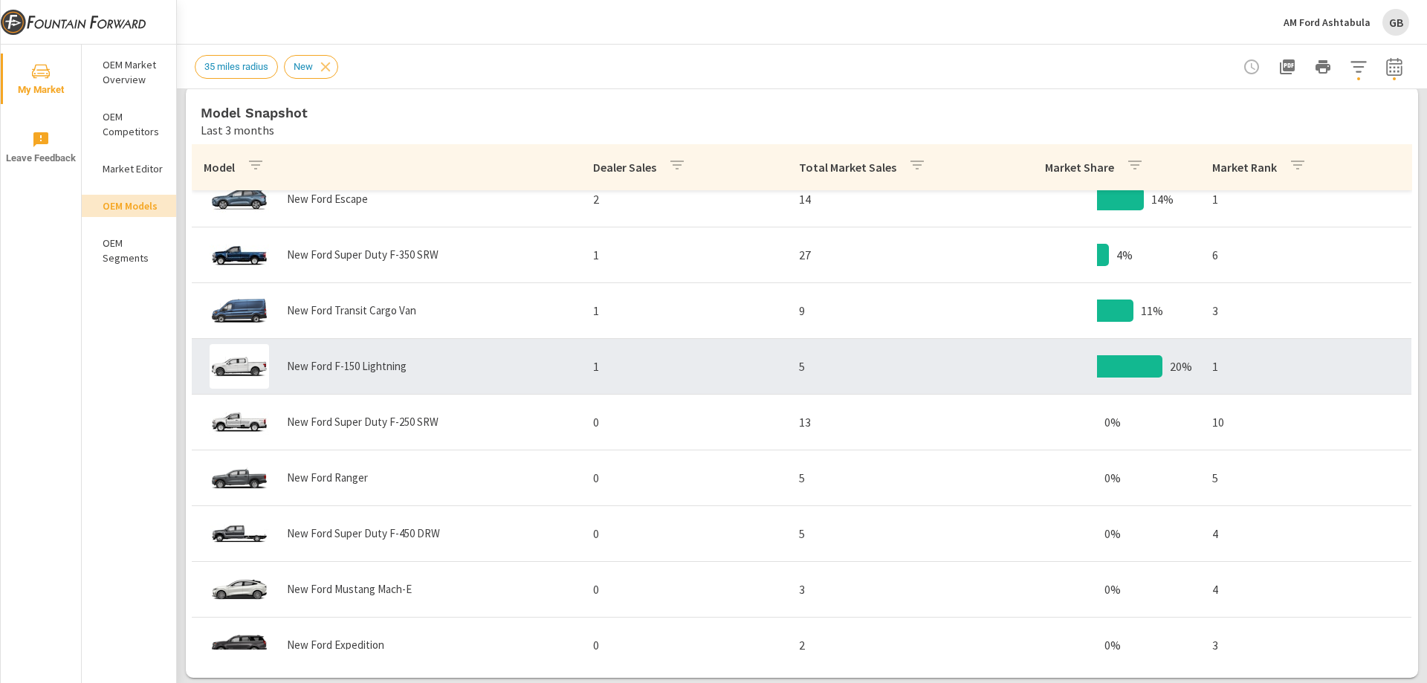
scroll to position [60, 0]
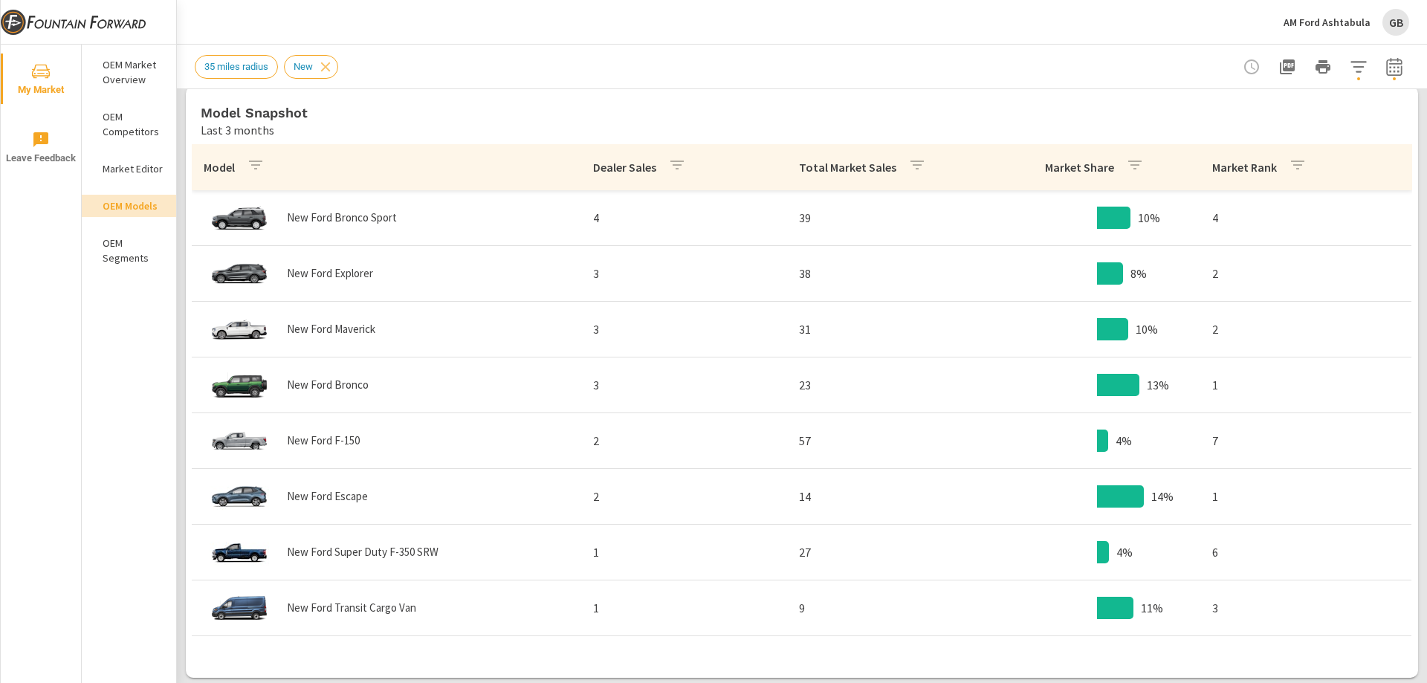
click at [878, 172] on p "Total Market Sales" at bounding box center [847, 167] width 97 height 15
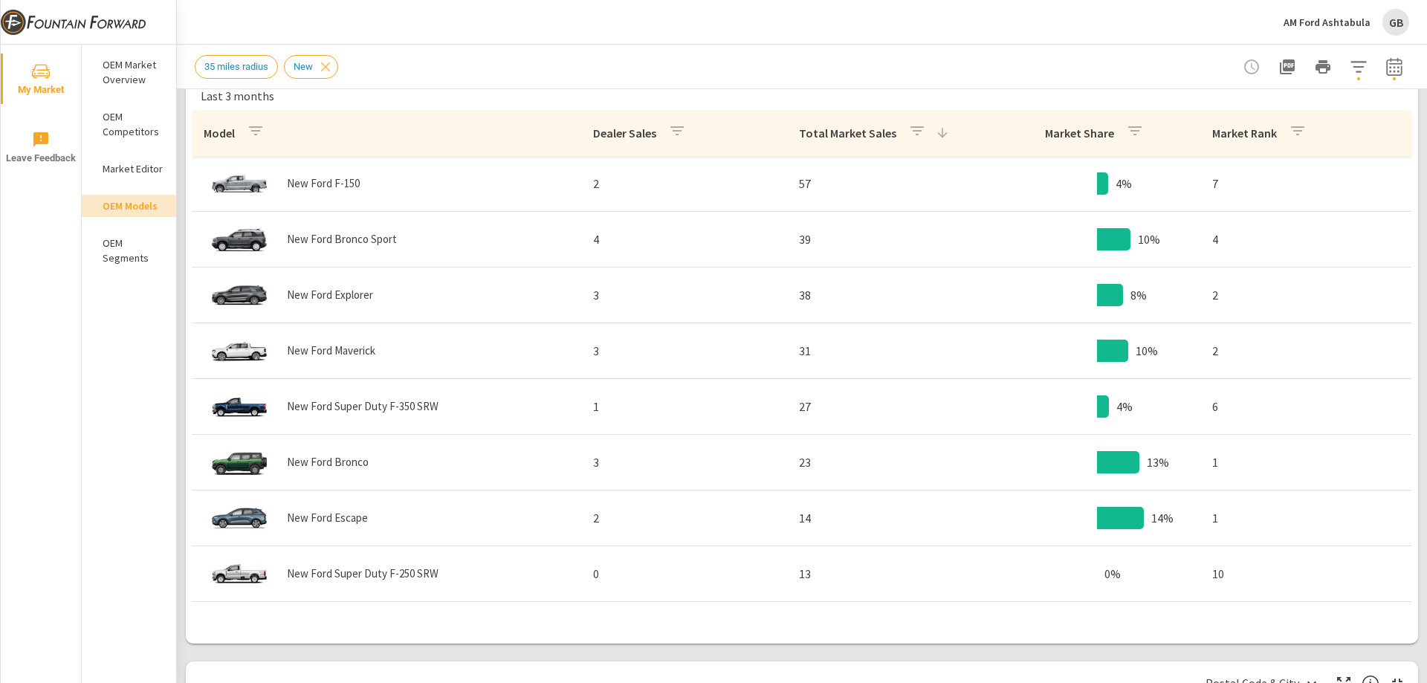
scroll to position [784, 0]
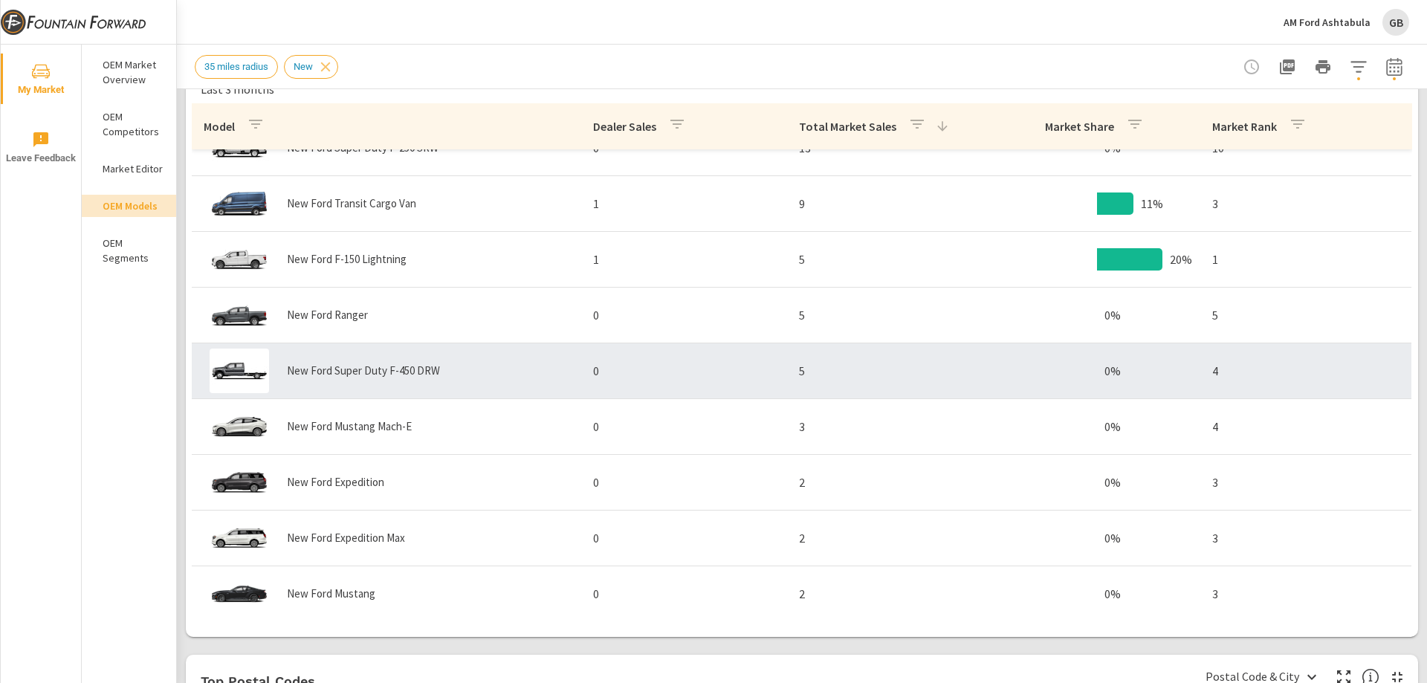
scroll to position [446, 0]
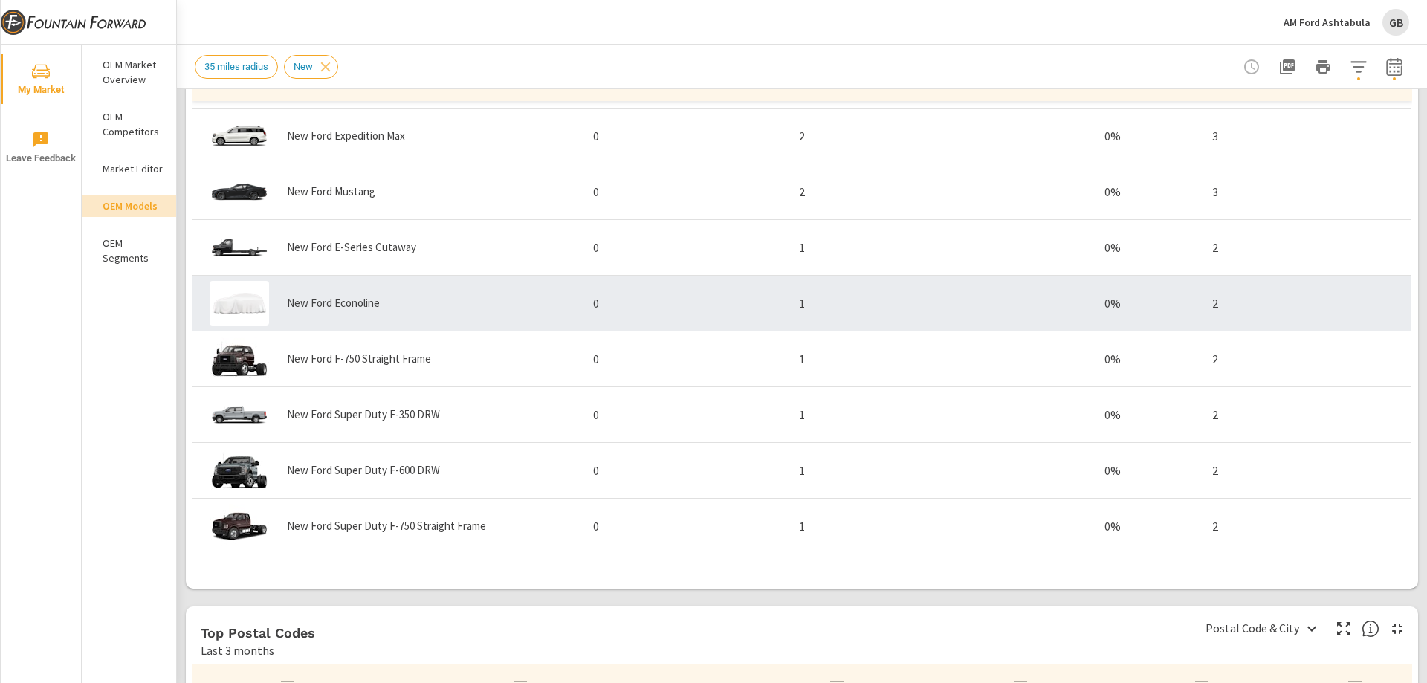
scroll to position [858, 0]
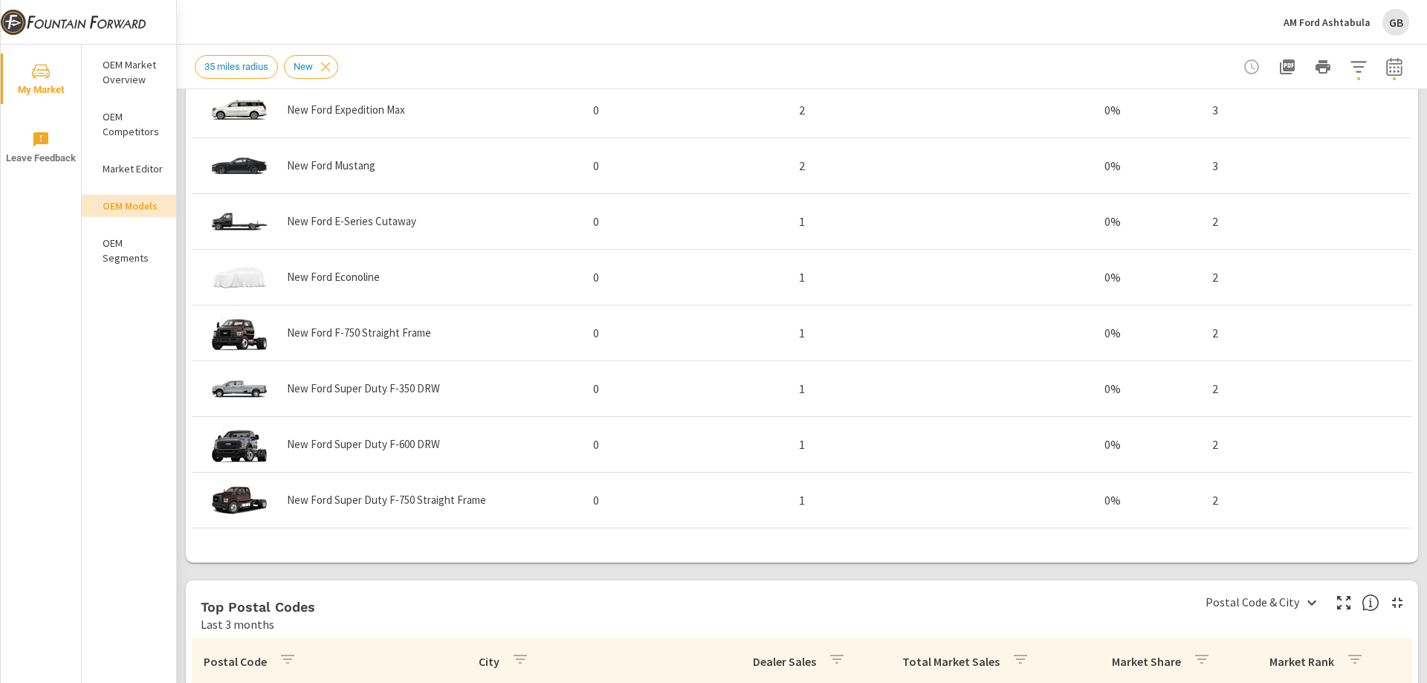
click at [1400, 26] on div "GB" at bounding box center [1395, 22] width 27 height 27
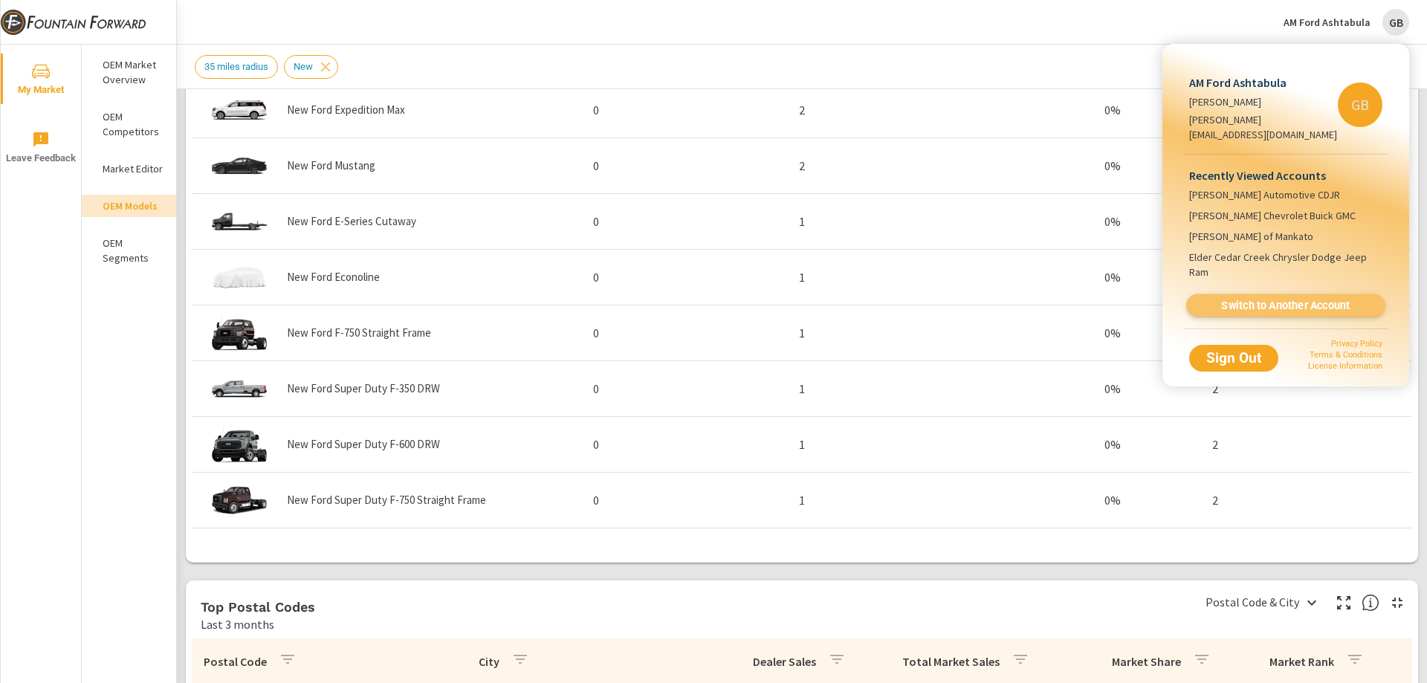
click at [1253, 299] on span "Switch to Another Account" at bounding box center [1285, 306] width 182 height 14
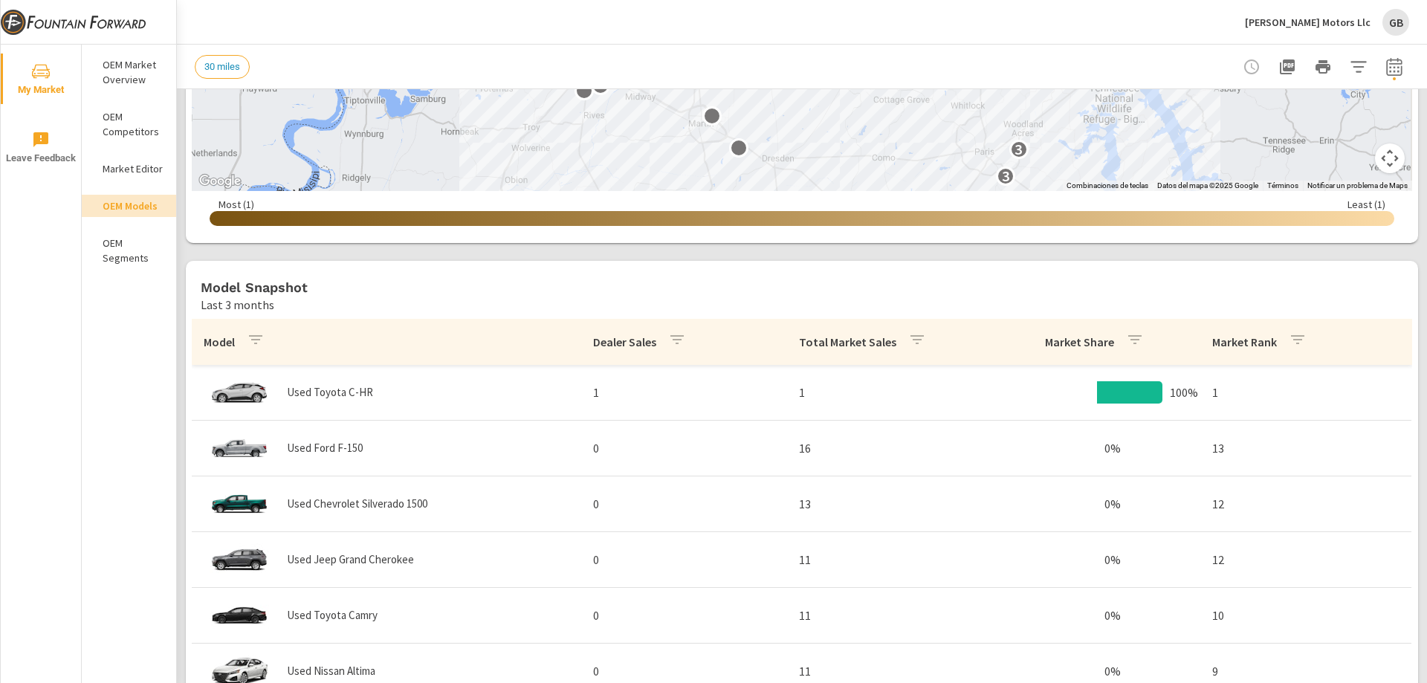
scroll to position [669, 0]
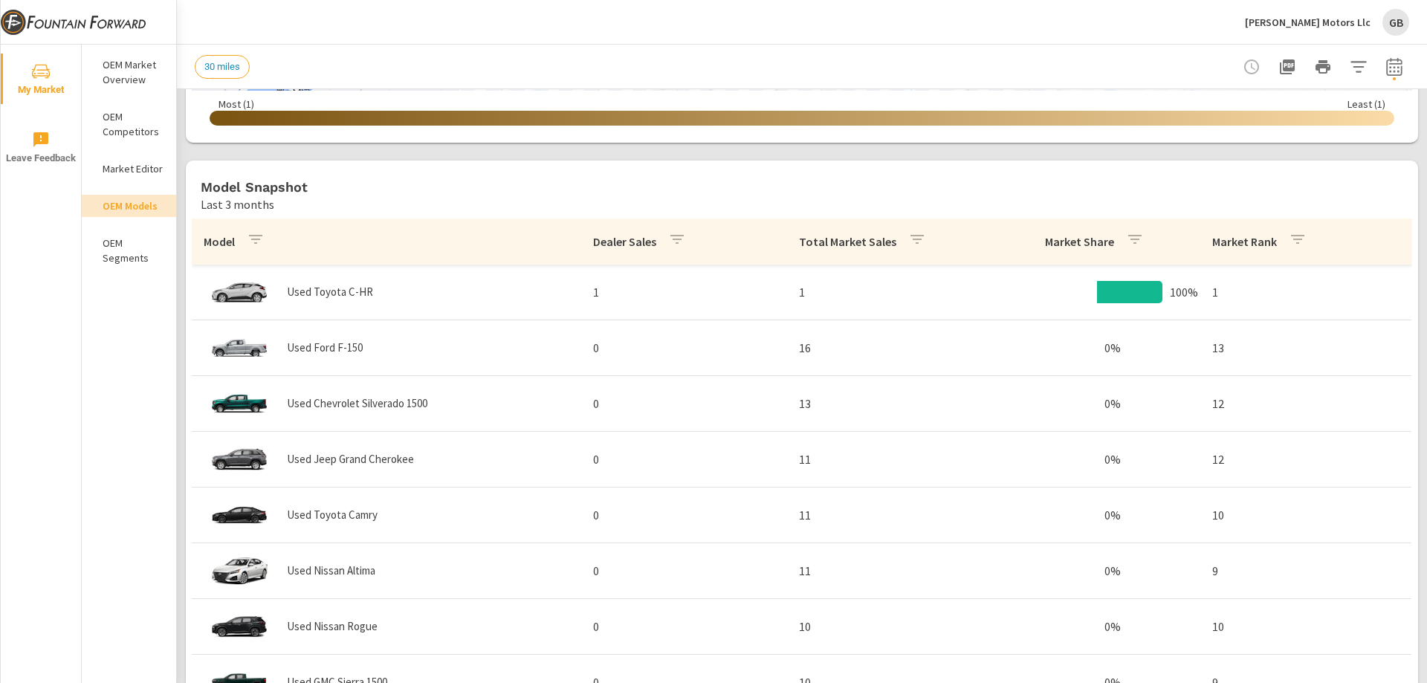
click at [821, 237] on p "Total Market Sales" at bounding box center [847, 241] width 97 height 15
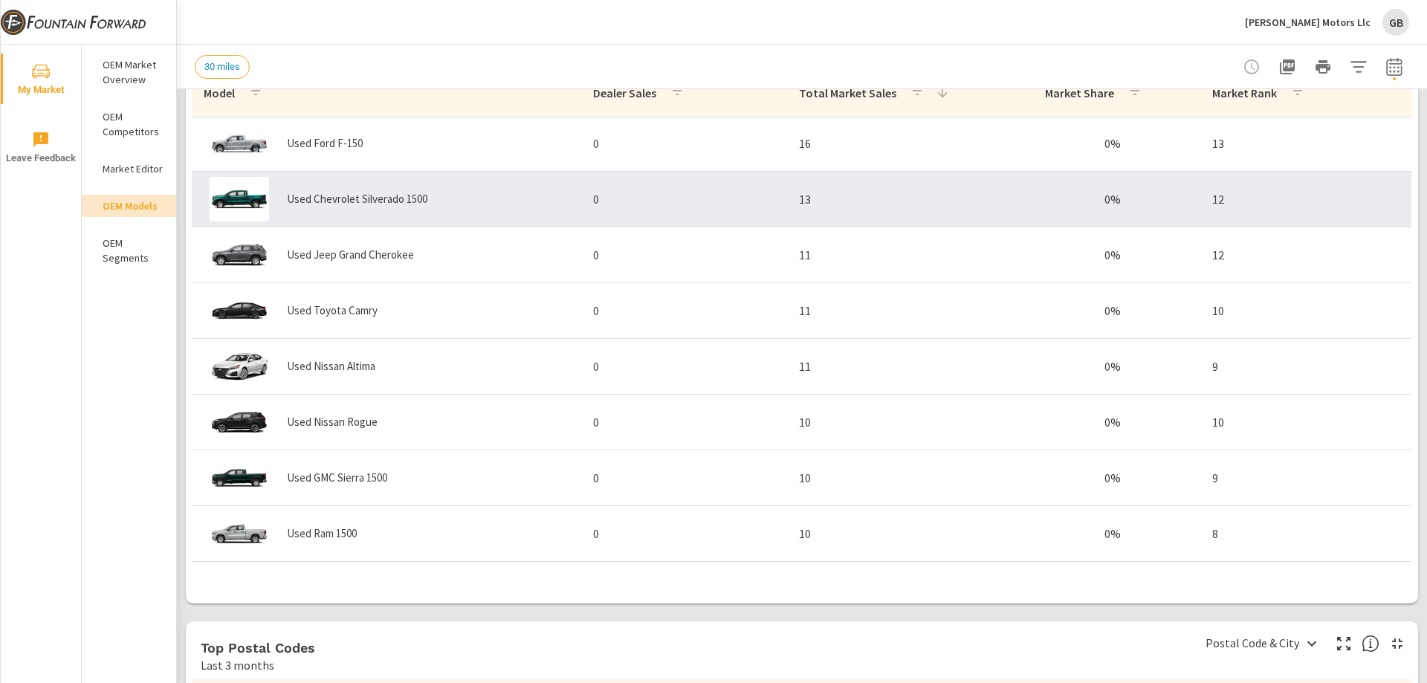
scroll to position [743, 0]
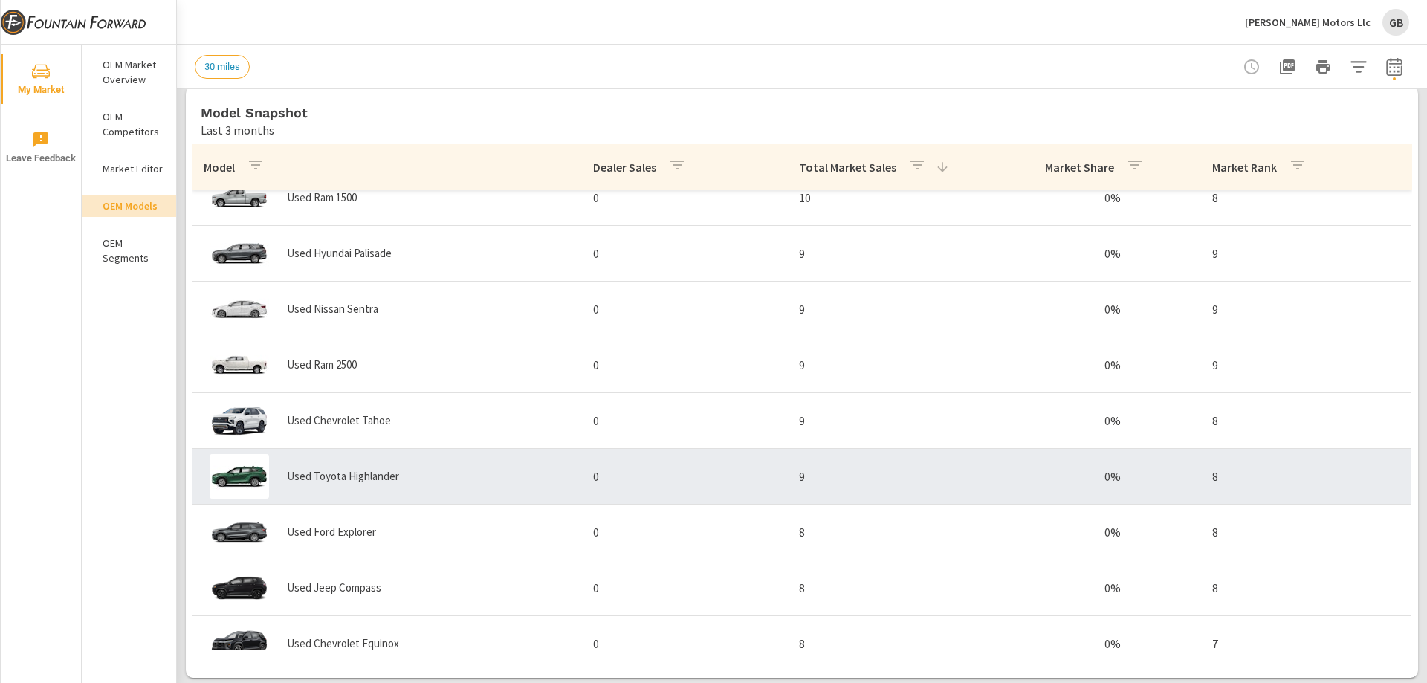
scroll to position [446, 0]
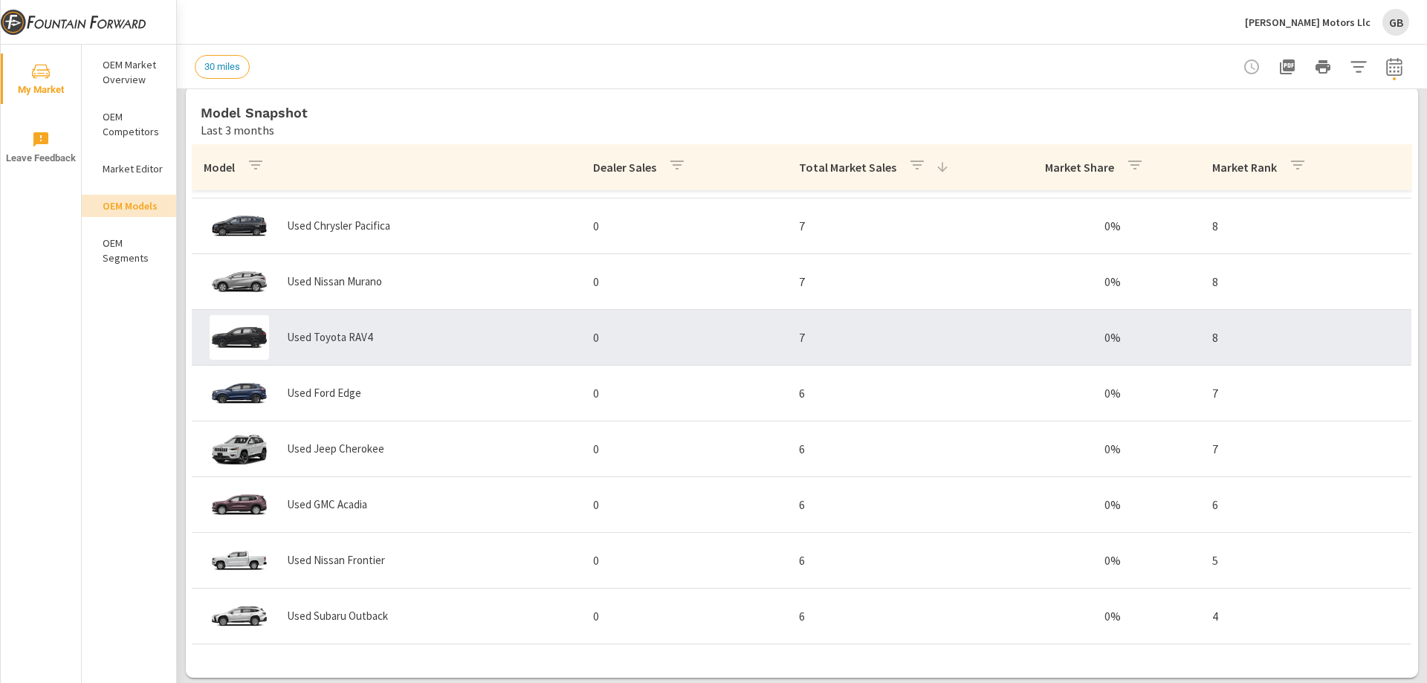
scroll to position [892, 0]
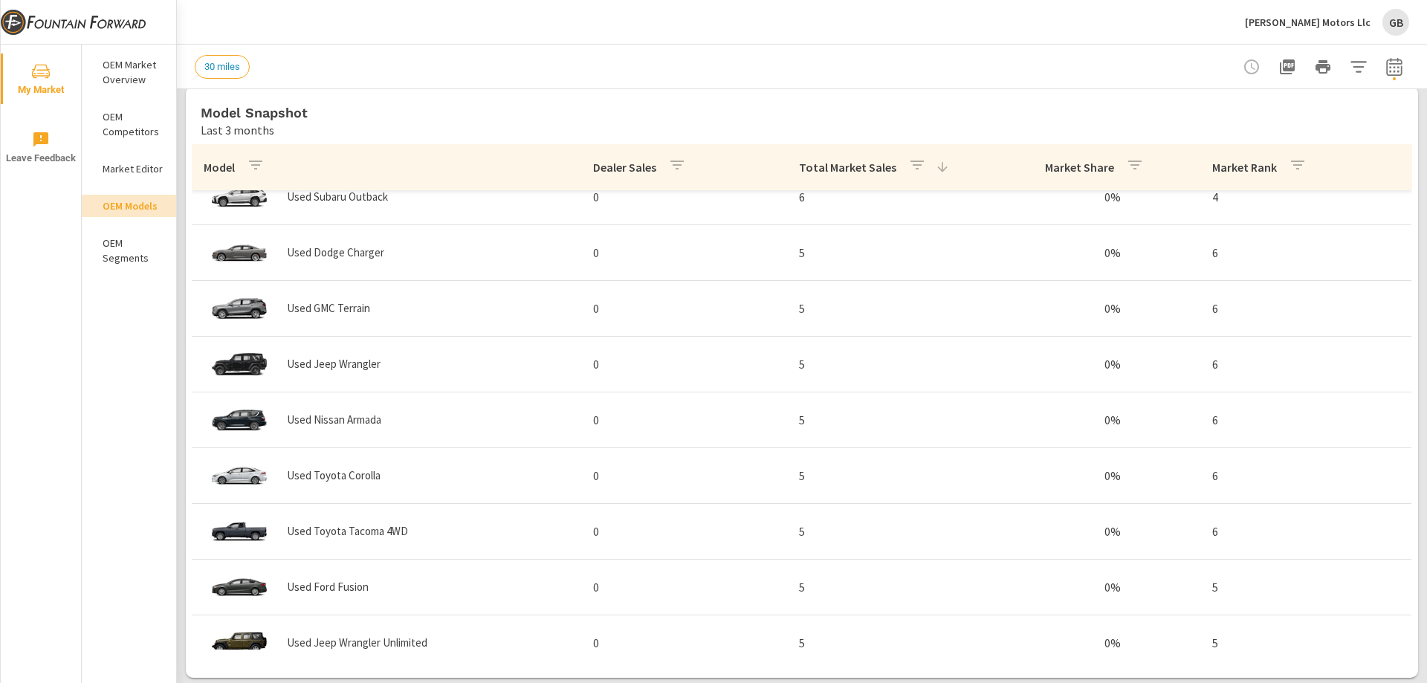
scroll to position [1337, 0]
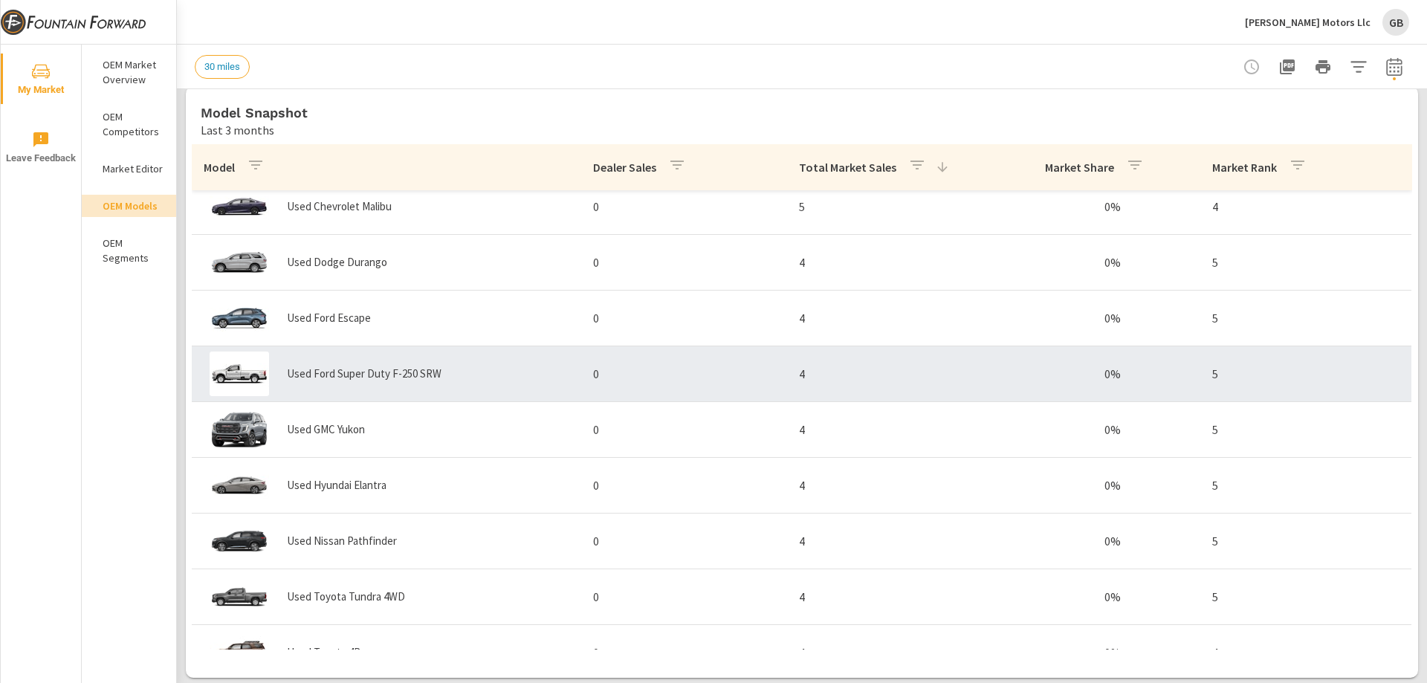
scroll to position [1709, 0]
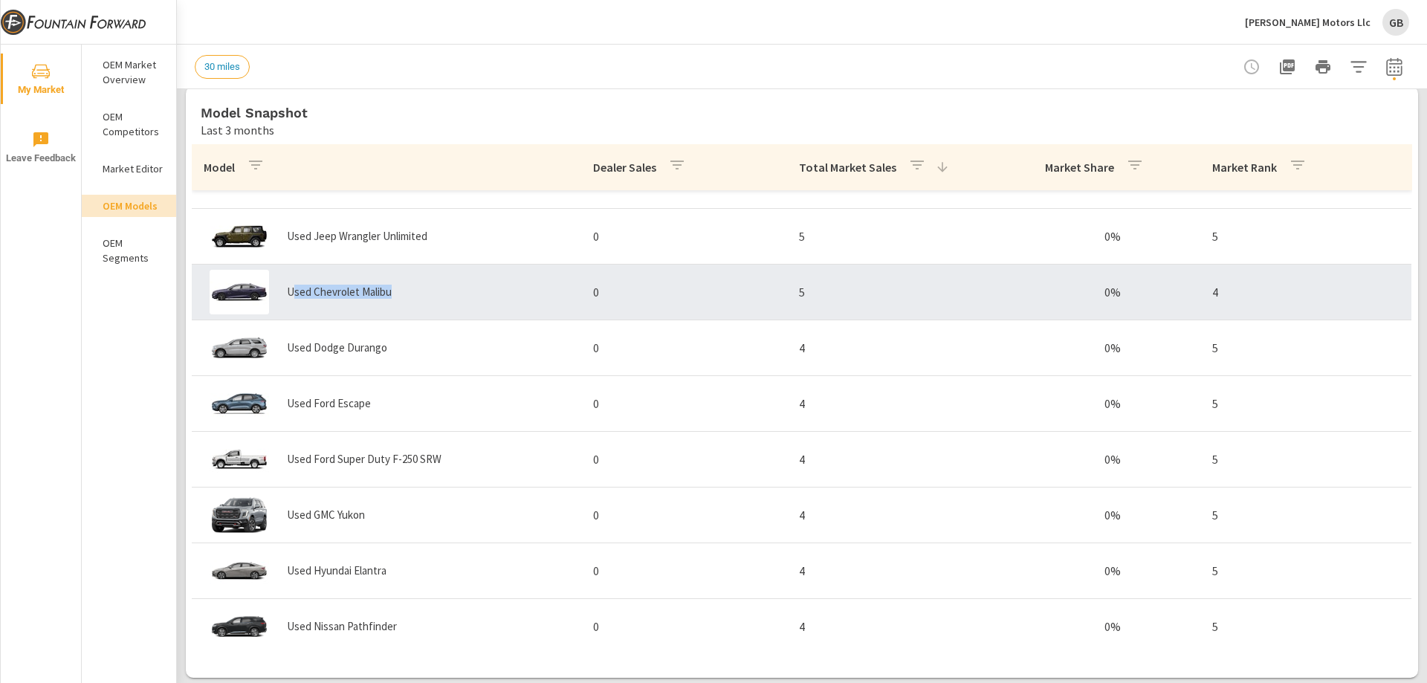
drag, startPoint x: 403, startPoint y: 297, endPoint x: 293, endPoint y: 293, distance: 110.1
click at [293, 293] on div "Used Chevrolet Malibu" at bounding box center [387, 292] width 366 height 45
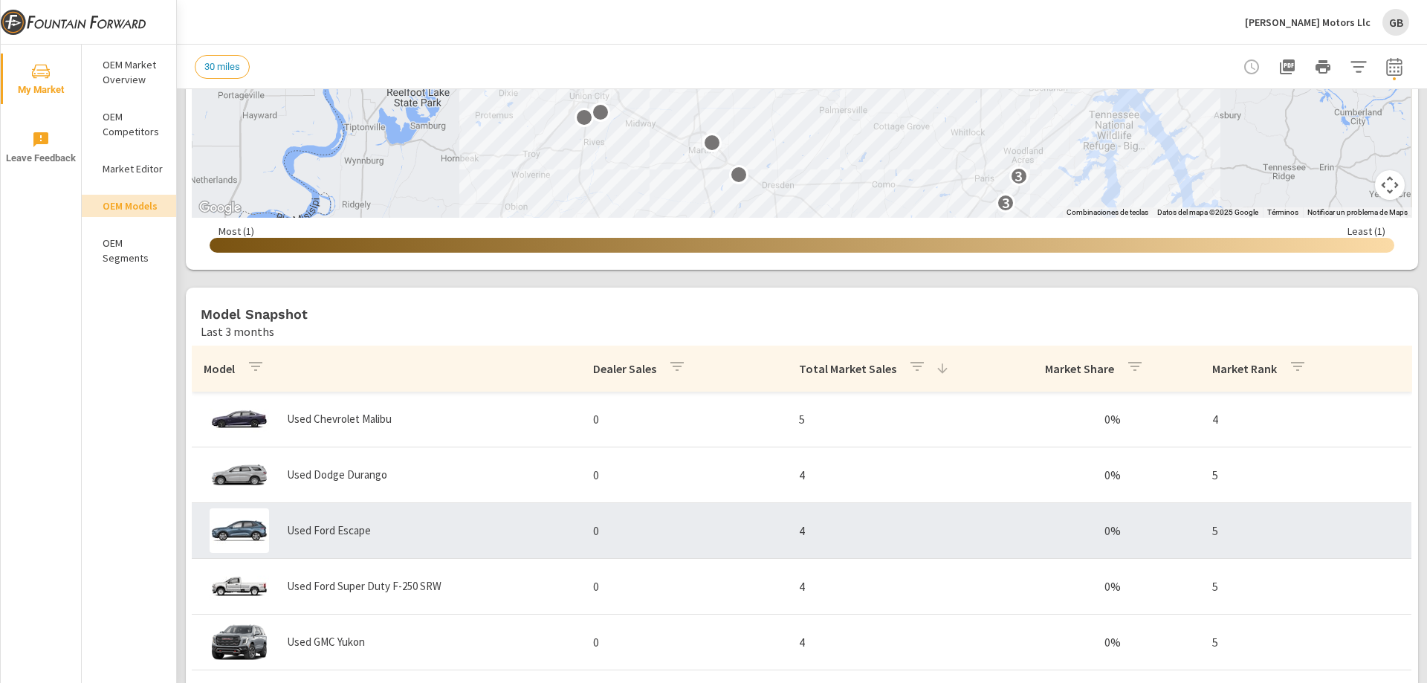
scroll to position [743, 0]
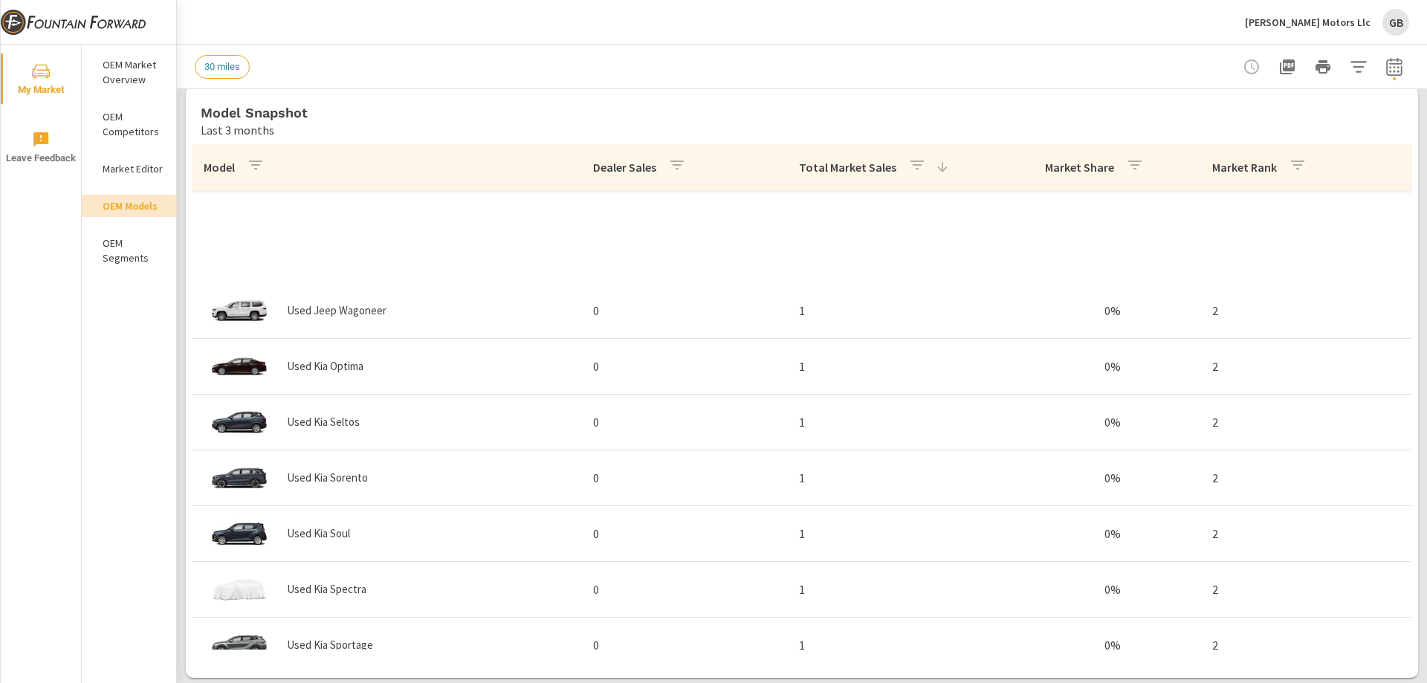
scroll to position [7356, 0]
